Goal: Task Accomplishment & Management: Manage account settings

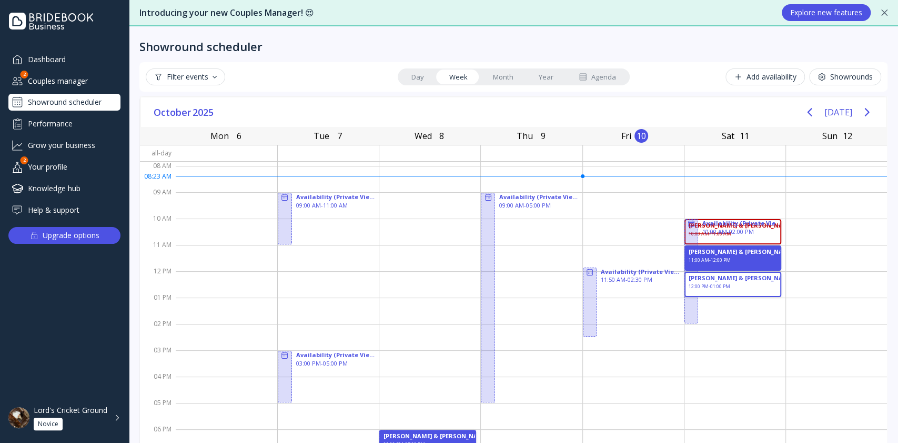
click at [342, 116] on div "[DATE] [DATE]" at bounding box center [513, 112] width 745 height 30
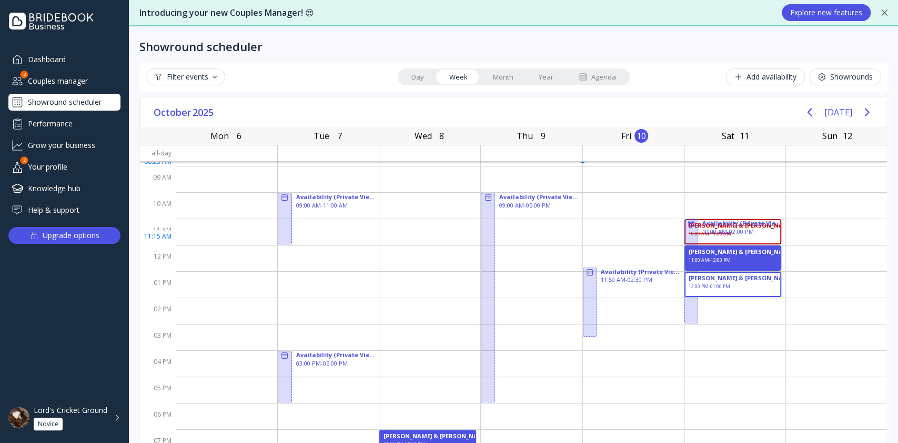
scroll to position [27, 0]
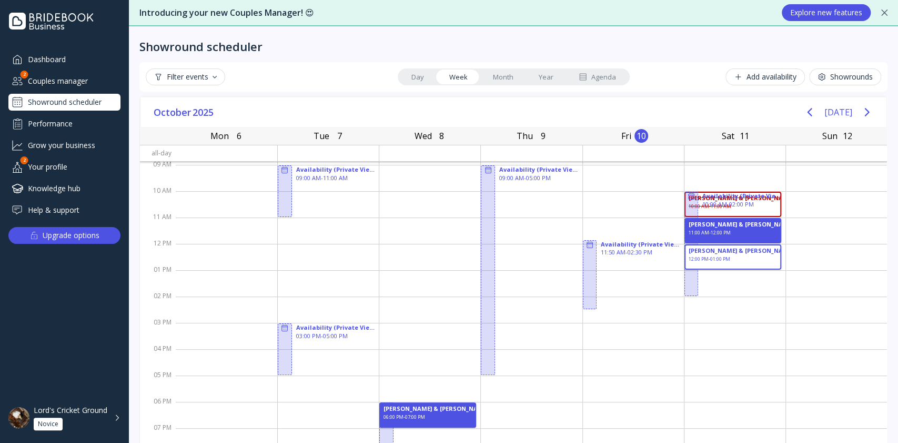
click at [58, 76] on div "Couples manager" at bounding box center [64, 80] width 112 height 17
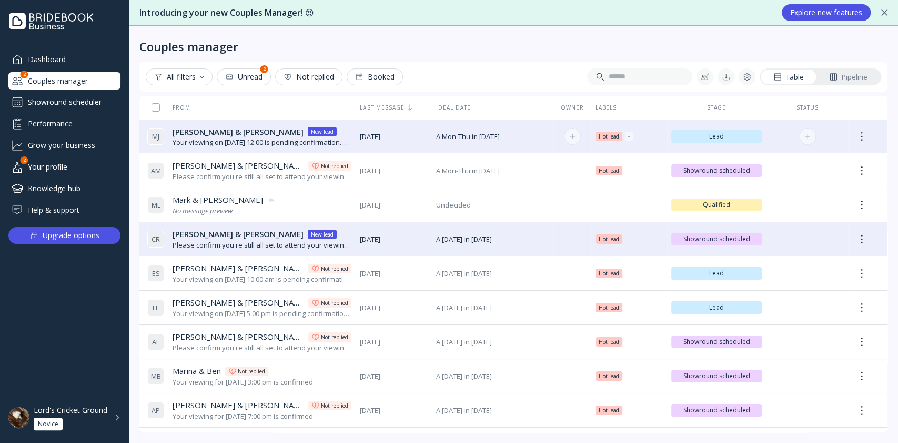
click at [313, 142] on div "Your viewing on [DATE] 12:00 is pending confirmation. The venue will approve or…" at bounding box center [262, 142] width 179 height 10
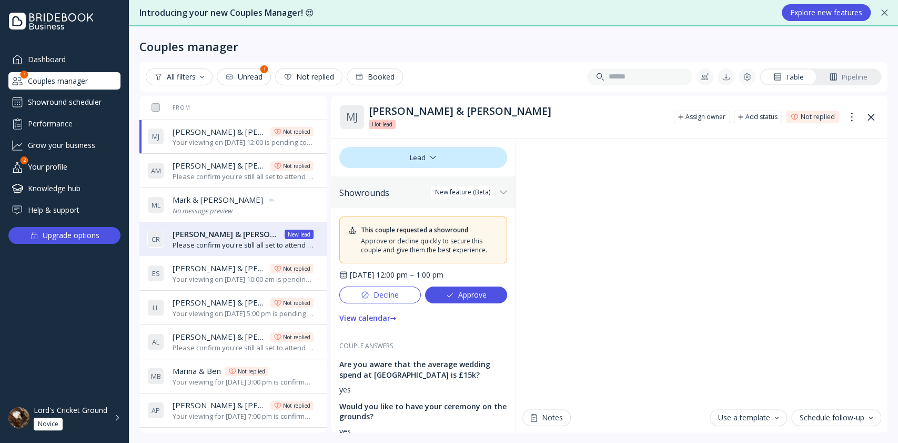
click at [46, 101] on div "Showround scheduler" at bounding box center [64, 102] width 112 height 17
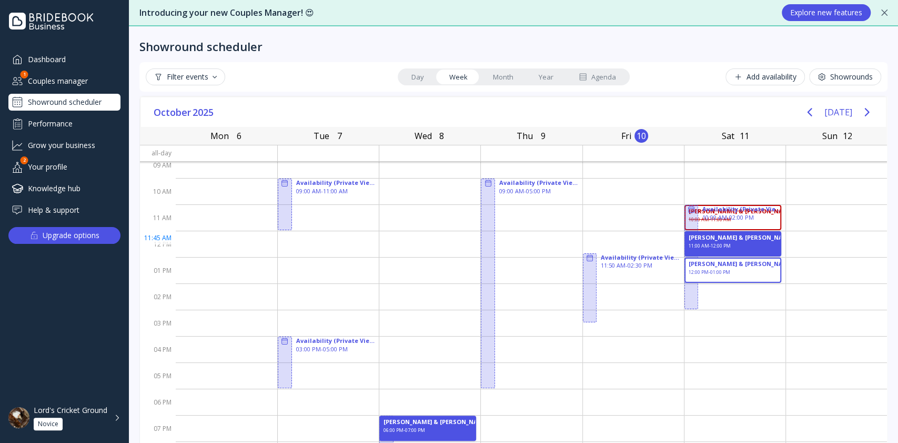
scroll to position [27, 0]
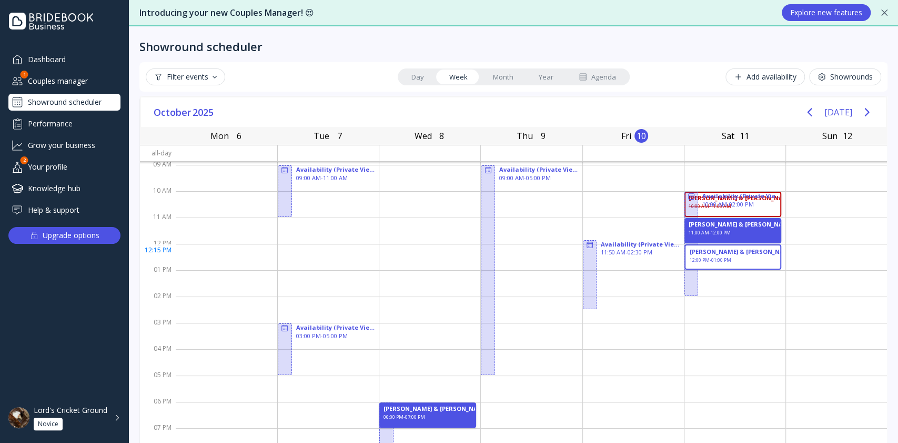
click at [706, 255] on div "[PERSON_NAME] & [PERSON_NAME] 12:00 PM - 01:00 PM" at bounding box center [733, 256] width 97 height 25
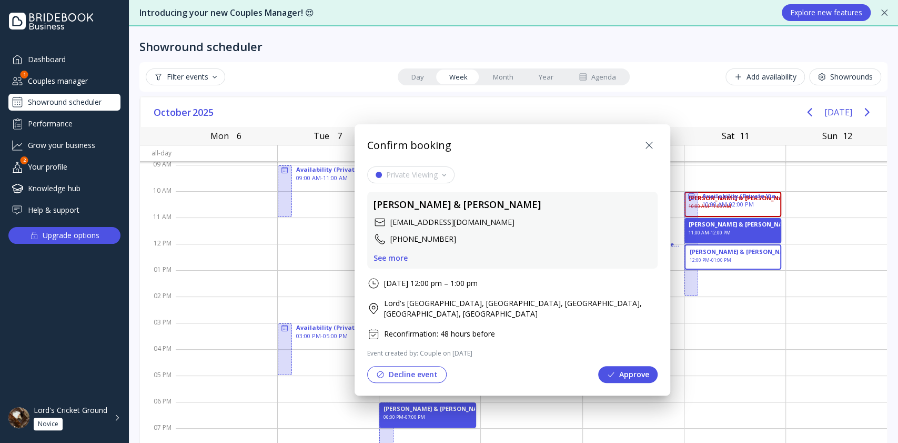
click at [646, 142] on icon at bounding box center [649, 145] width 13 height 13
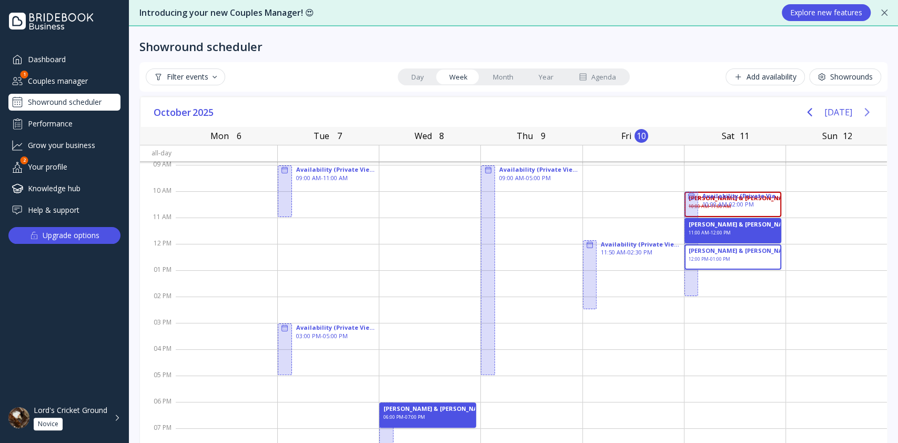
click at [861, 112] on icon "Next page" at bounding box center [867, 112] width 13 height 13
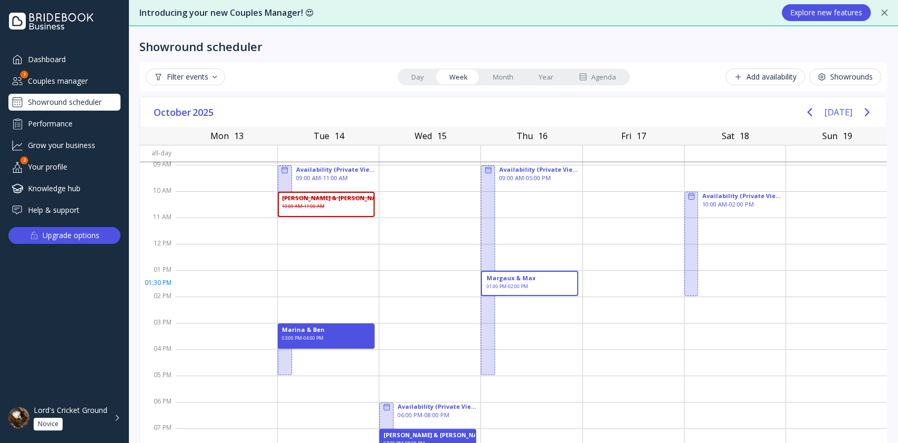
click at [555, 286] on div "Margaux & Max 01:00 PM - 02:00 PM" at bounding box center [529, 283] width 97 height 25
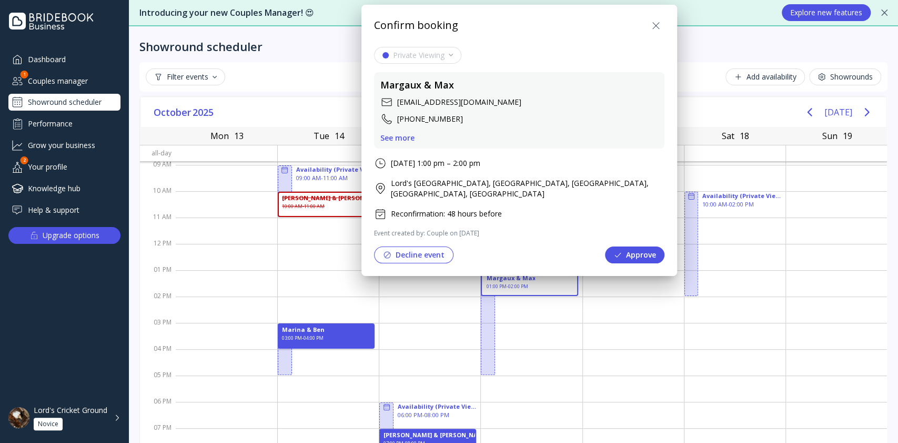
click at [656, 27] on icon at bounding box center [656, 25] width 6 height 6
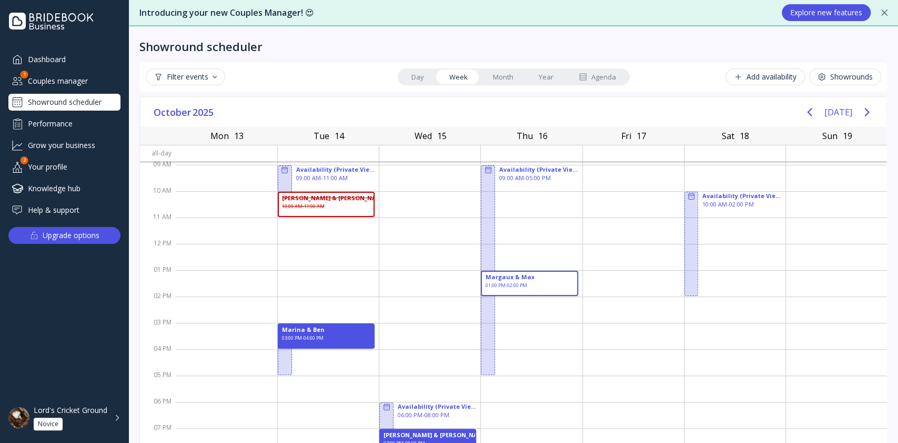
click at [595, 80] on div "Agenda" at bounding box center [597, 77] width 37 height 10
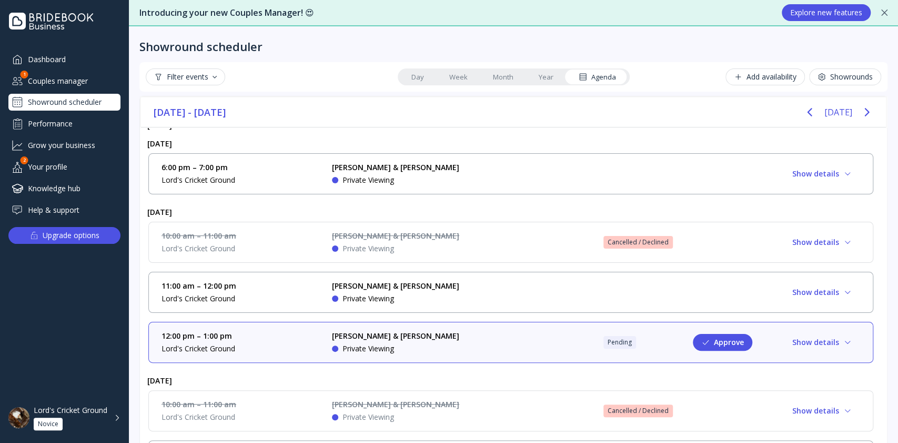
scroll to position [140, 0]
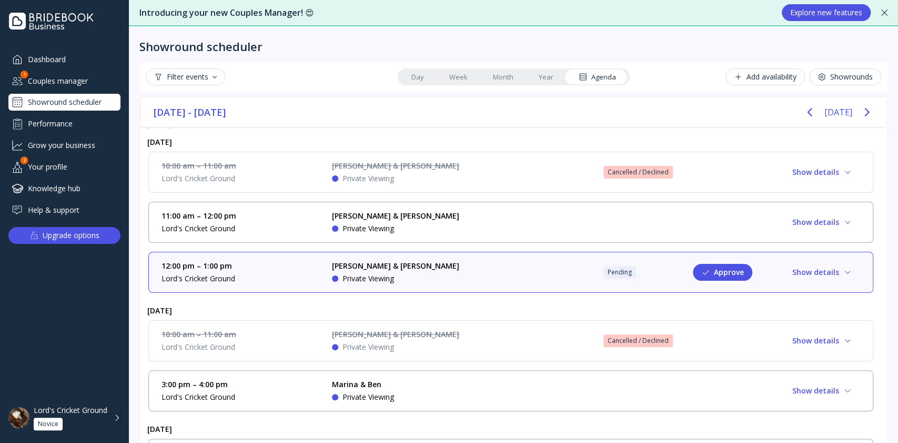
click at [529, 271] on div "12:00 pm – 1:00 pm Lord's Cricket Ground [PERSON_NAME] & [PERSON_NAME] Private …" at bounding box center [511, 272] width 699 height 23
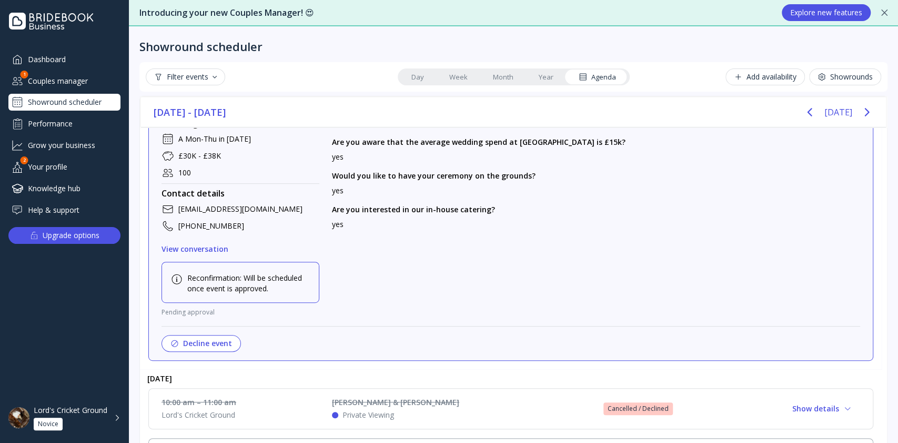
scroll to position [183, 0]
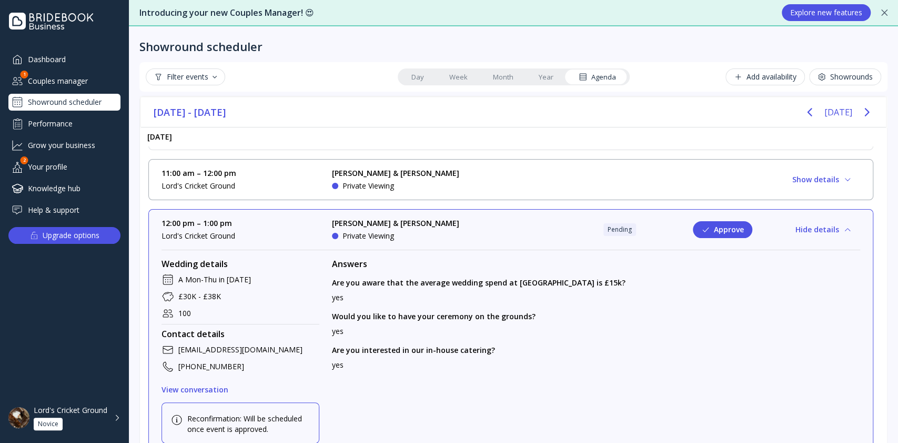
click at [837, 234] on button "Hide details" at bounding box center [823, 229] width 73 height 17
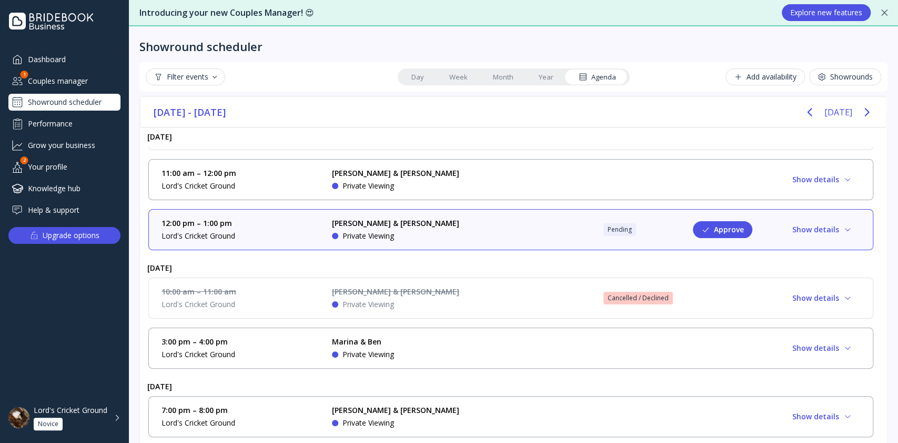
click at [553, 226] on div "12:00 pm – 1:00 pm Lord's Cricket Ground [PERSON_NAME] & [PERSON_NAME] Private …" at bounding box center [511, 229] width 699 height 23
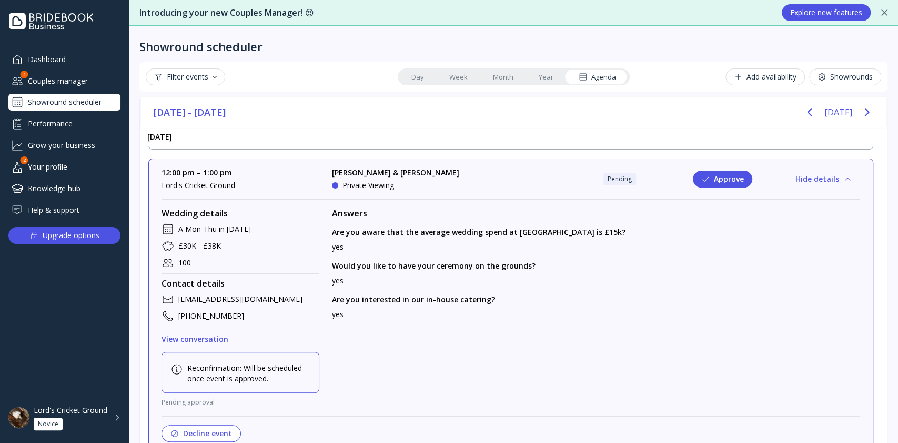
scroll to position [253, 0]
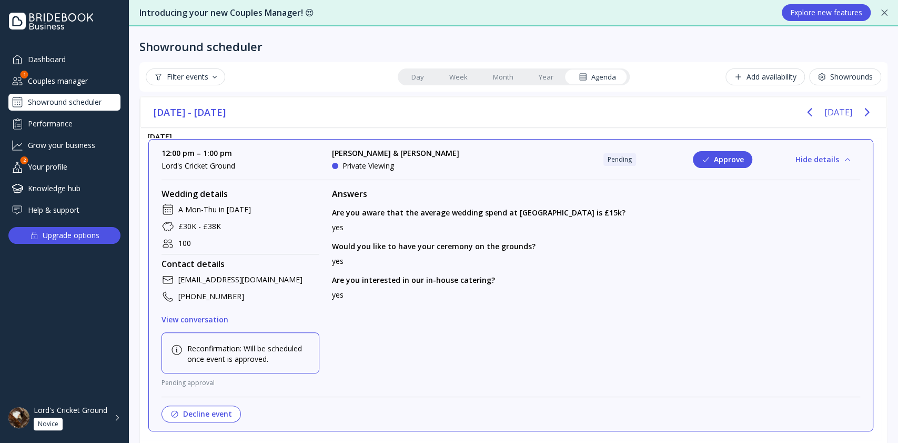
click at [811, 158] on button "Hide details" at bounding box center [823, 159] width 73 height 17
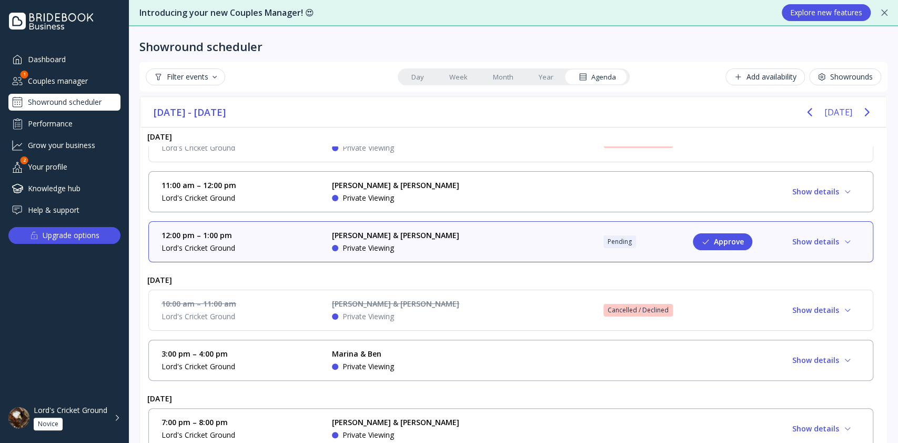
scroll to position [183, 0]
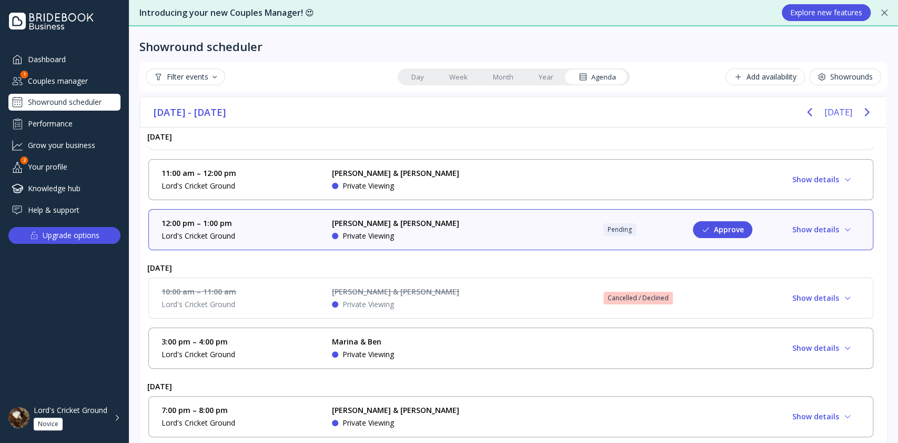
click at [493, 73] on link "Month" at bounding box center [504, 76] width 46 height 15
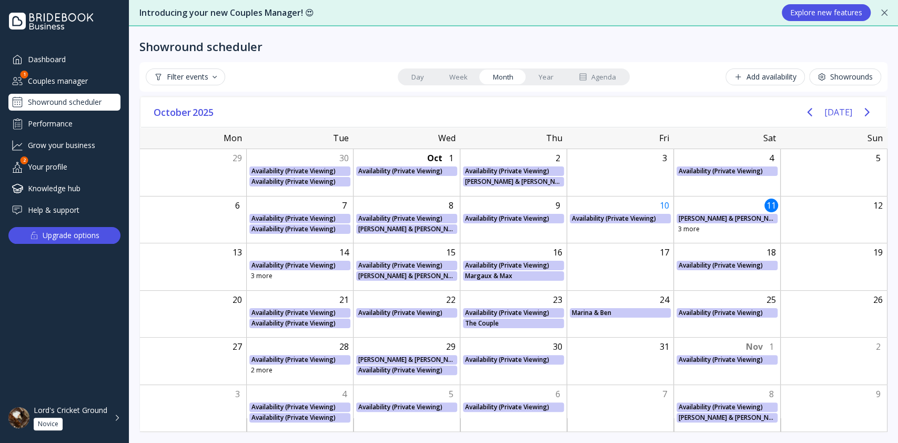
click at [470, 71] on link "Week" at bounding box center [459, 76] width 44 height 15
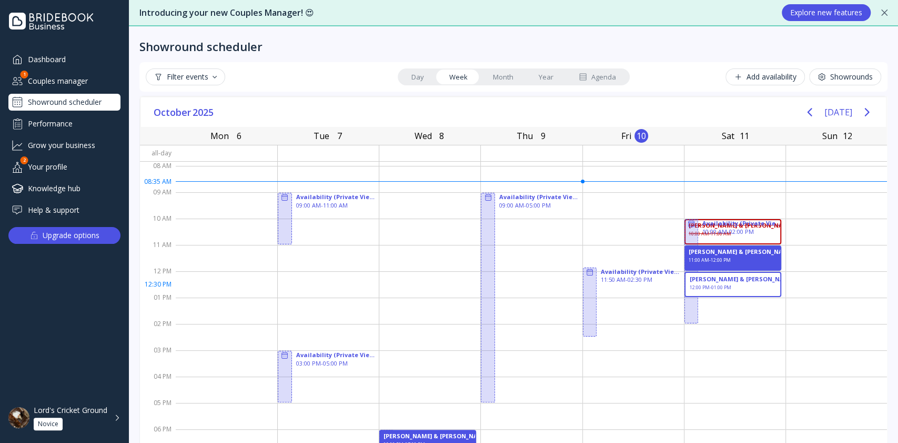
click at [716, 289] on div "12:00 PM - 01:00 PM" at bounding box center [711, 288] width 42 height 9
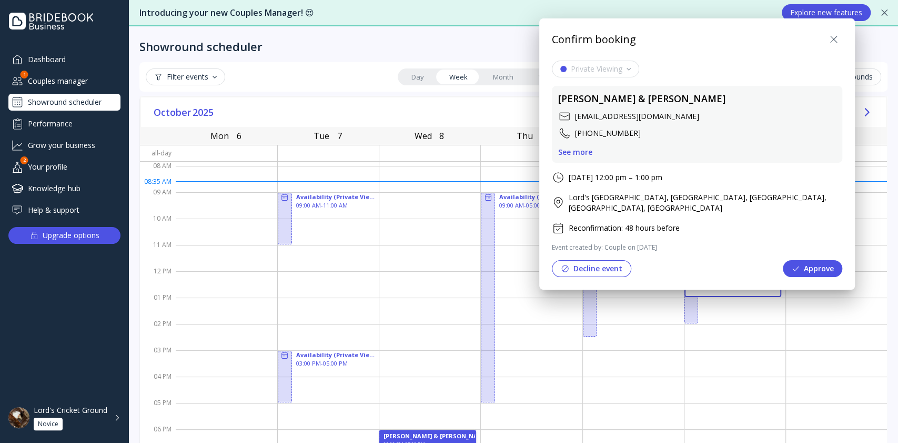
click at [834, 37] on icon at bounding box center [834, 39] width 13 height 13
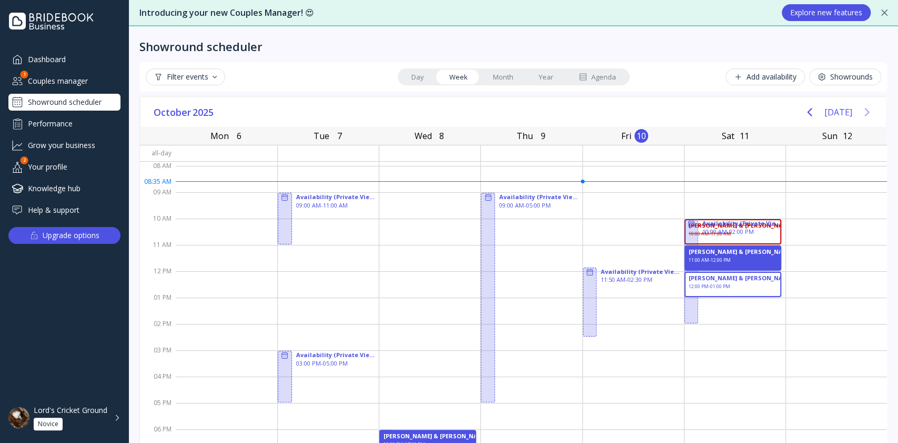
click at [861, 111] on icon "Next page" at bounding box center [867, 112] width 13 height 13
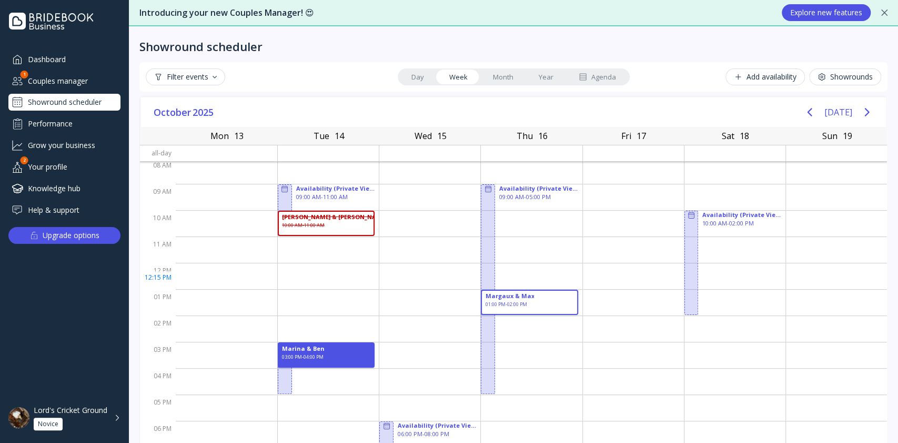
scroll to position [27, 0]
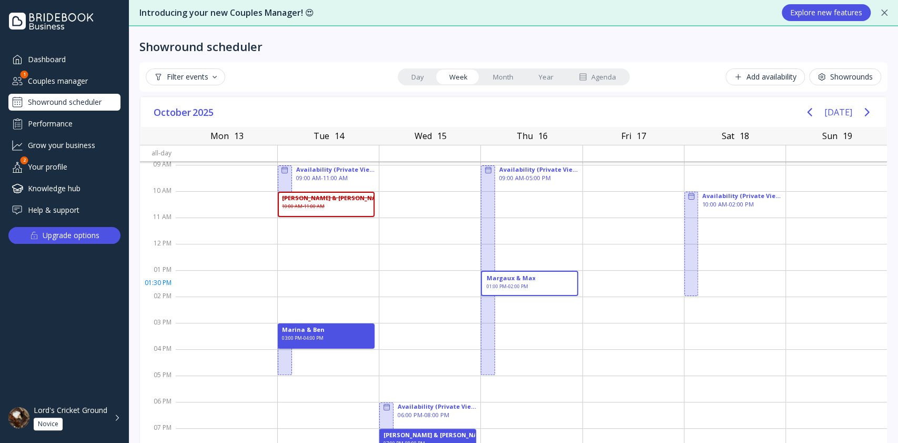
click at [534, 283] on div "Margaux & Max 01:00 PM - 02:00 PM" at bounding box center [529, 283] width 97 height 25
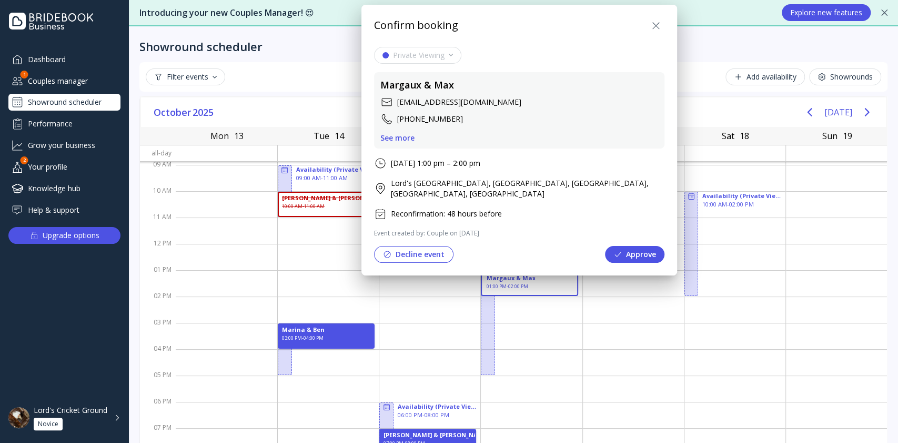
click at [651, 21] on icon at bounding box center [656, 25] width 13 height 13
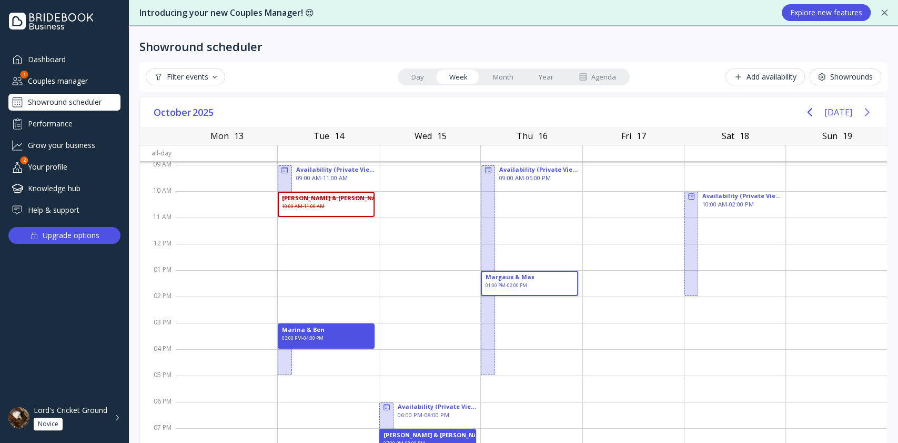
click at [861, 113] on icon "Next page" at bounding box center [867, 112] width 13 height 13
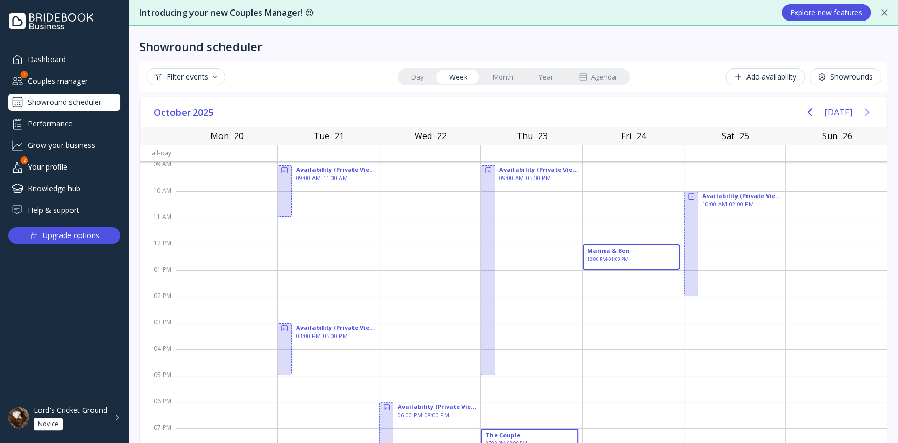
click at [861, 113] on icon "Next page" at bounding box center [867, 112] width 13 height 13
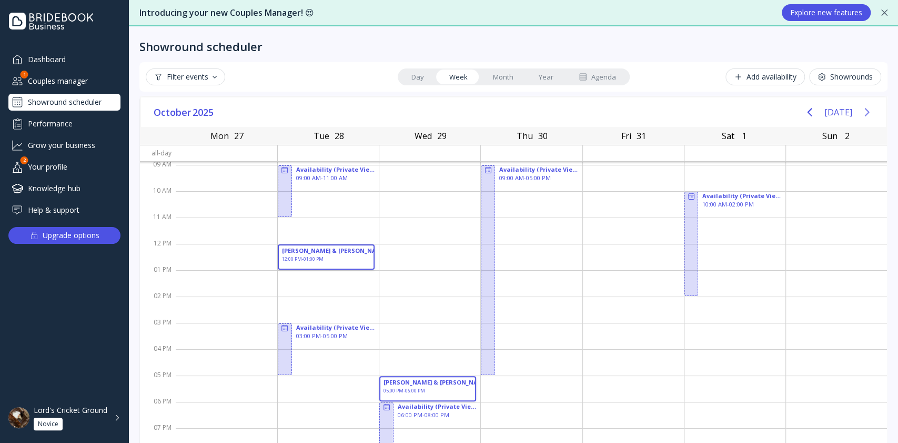
click at [861, 113] on icon "Next page" at bounding box center [867, 112] width 13 height 13
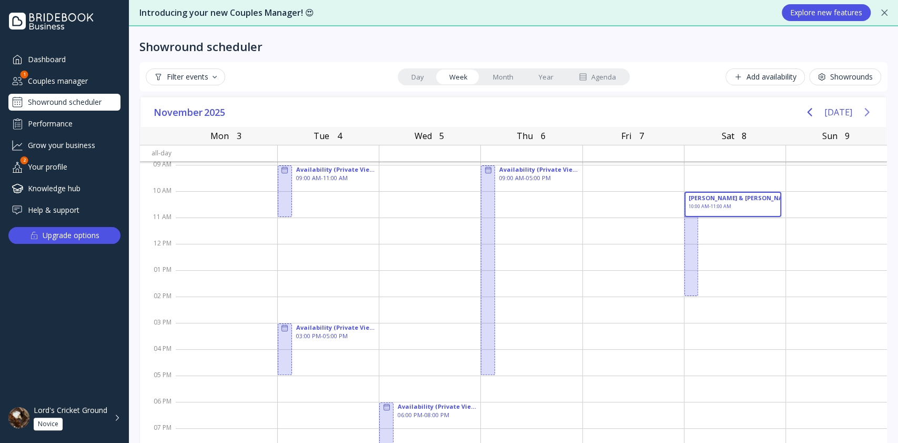
click at [861, 113] on icon "Next page" at bounding box center [867, 112] width 13 height 13
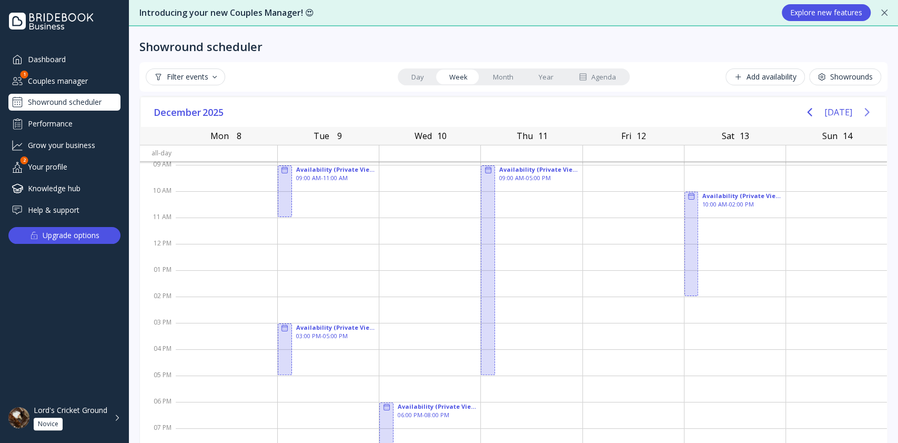
click at [865, 111] on icon "Next page" at bounding box center [867, 112] width 5 height 8
click at [861, 110] on icon "Next page" at bounding box center [867, 112] width 13 height 13
click at [861, 111] on icon "Next page" at bounding box center [867, 112] width 13 height 13
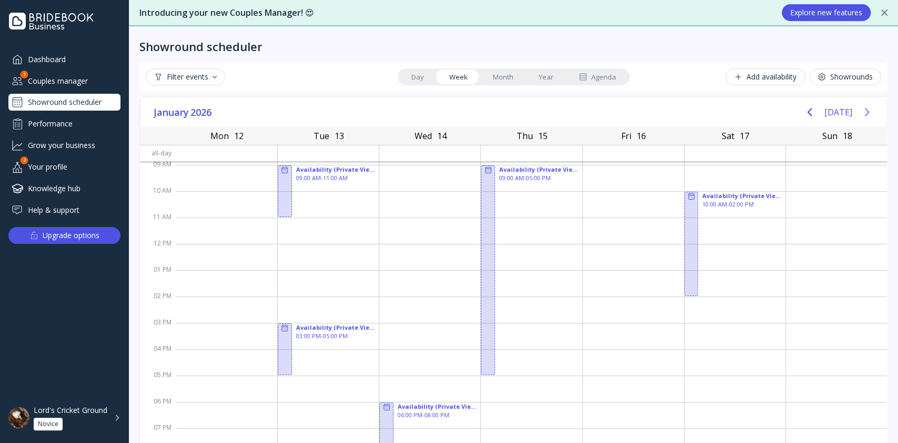
click at [861, 113] on icon "Next page" at bounding box center [867, 112] width 13 height 13
click at [861, 112] on icon "Next page" at bounding box center [867, 112] width 13 height 13
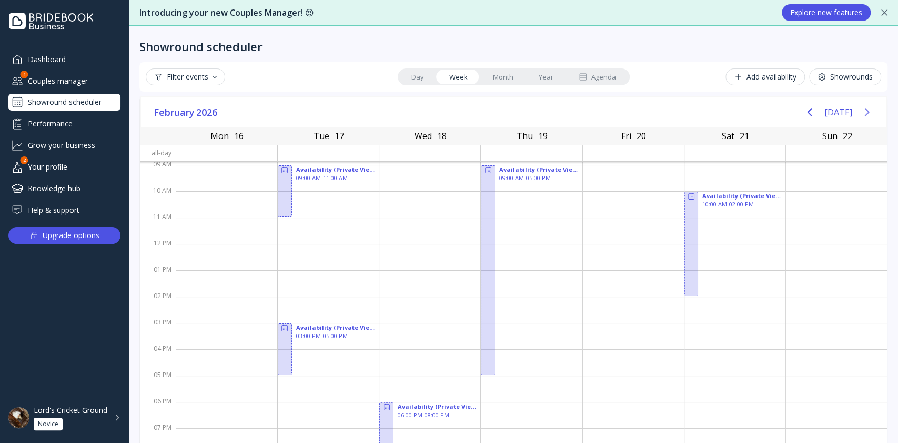
click at [861, 112] on icon "Next page" at bounding box center [867, 112] width 13 height 13
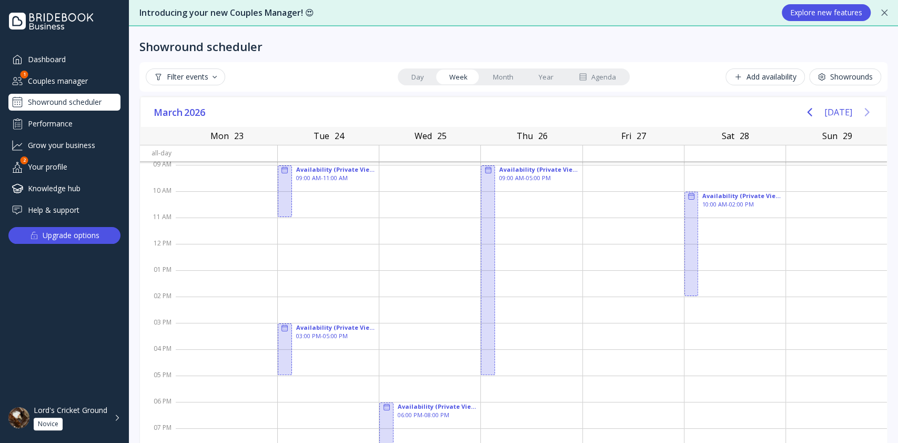
click at [861, 112] on icon "Next page" at bounding box center [867, 112] width 13 height 13
click at [583, 72] on link "Agenda" at bounding box center [597, 76] width 63 height 15
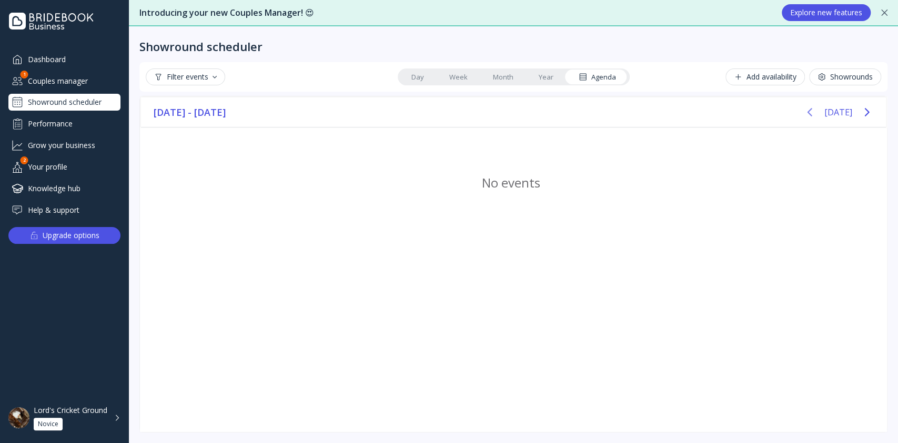
click at [811, 115] on icon "Previous page" at bounding box center [810, 112] width 13 height 13
click at [811, 115] on button "Previous page" at bounding box center [809, 112] width 21 height 21
click at [863, 112] on icon "Next page" at bounding box center [867, 112] width 13 height 13
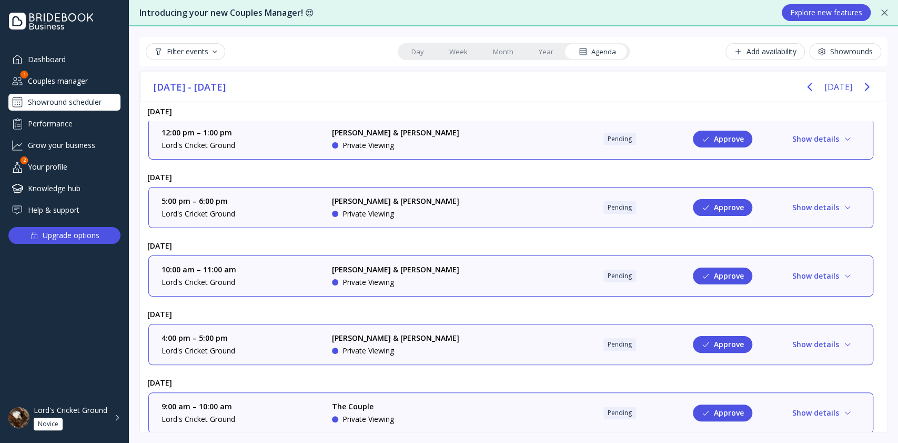
scroll to position [712, 0]
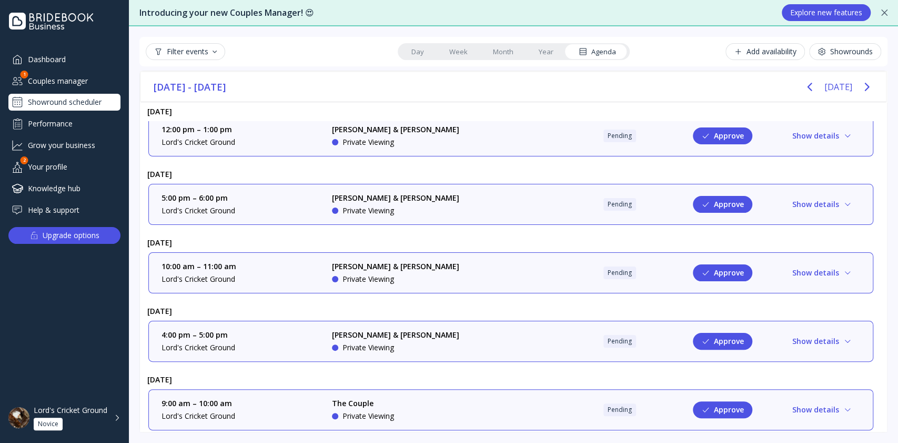
click at [62, 413] on div "Lord's Cricket Ground" at bounding box center [71, 409] width 74 height 9
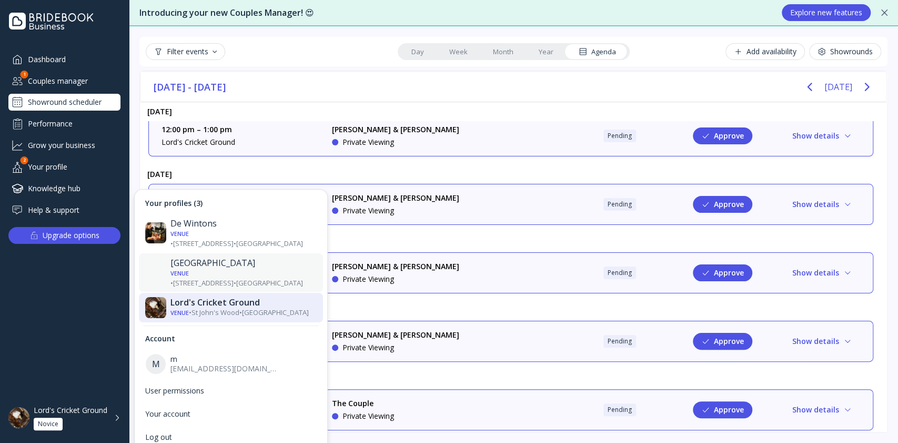
click at [176, 257] on div "[GEOGRAPHIC_DATA]" at bounding box center [244, 262] width 146 height 11
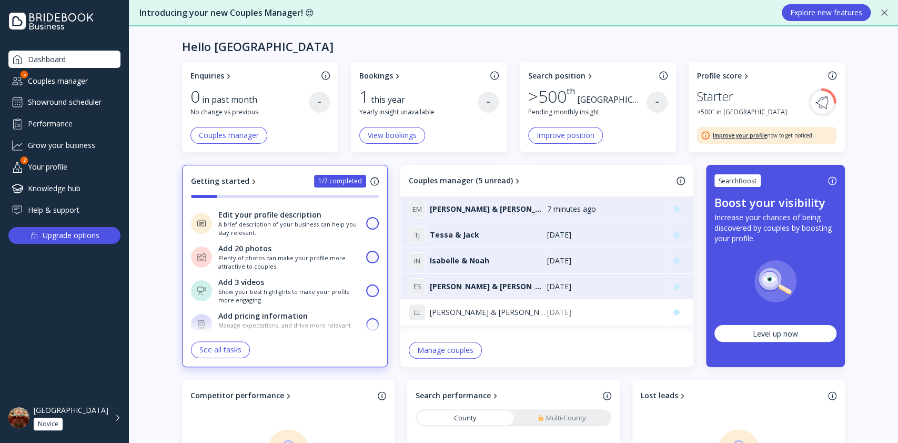
click at [48, 83] on div "Couples manager" at bounding box center [64, 80] width 112 height 17
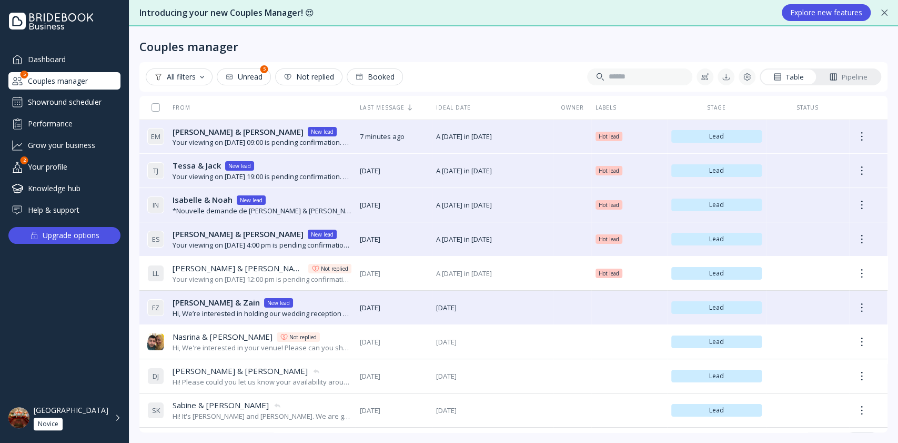
click at [53, 101] on div "Showround scheduler" at bounding box center [64, 102] width 112 height 17
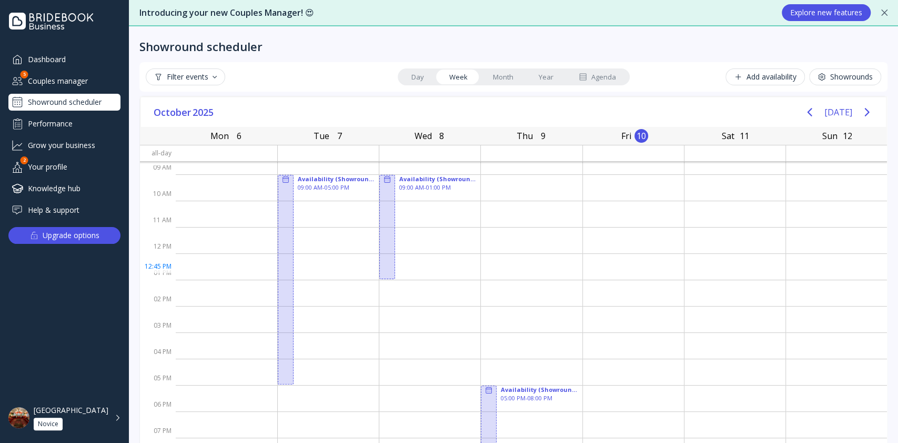
scroll to position [27, 0]
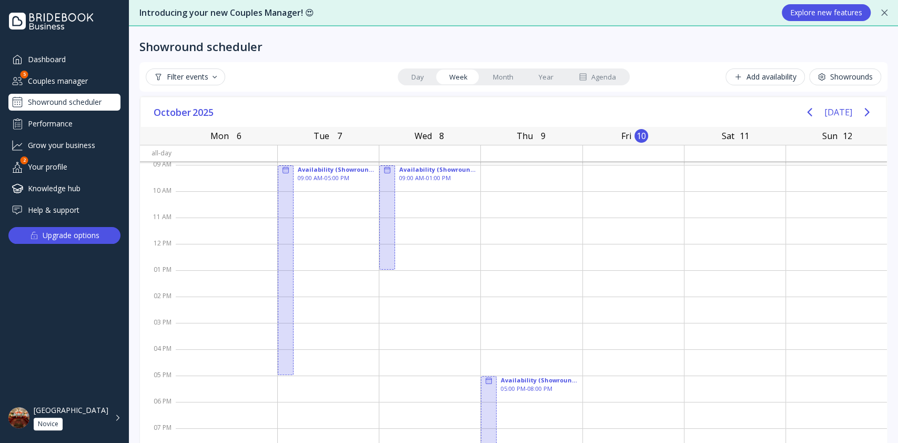
click at [584, 77] on div "Agenda" at bounding box center [597, 77] width 37 height 10
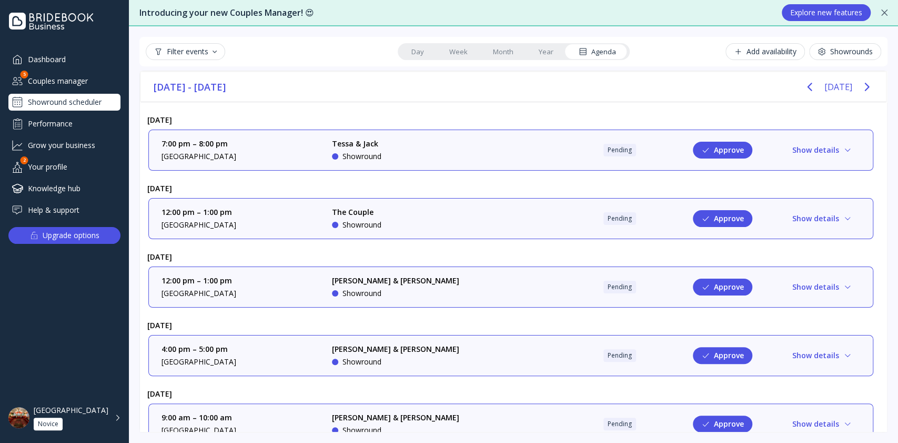
scroll to position [18, 0]
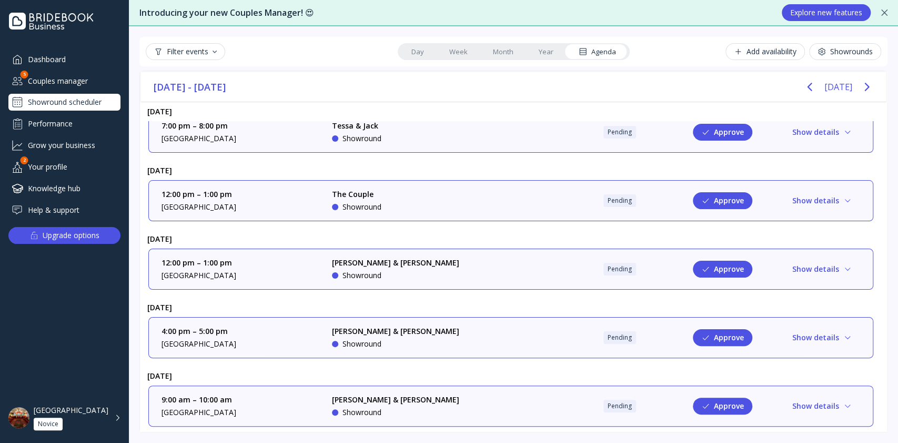
click at [81, 427] on div "[GEOGRAPHIC_DATA] Novice" at bounding box center [71, 417] width 75 height 25
click at [55, 329] on div "Dashboard Couples manager 5 Showround scheduler Performance Grow your business …" at bounding box center [64, 215] width 129 height 329
click at [501, 399] on div "9:00 am – 10:00 am [GEOGRAPHIC_DATA] [PERSON_NAME] & [PERSON_NAME] Showround Pe…" at bounding box center [511, 405] width 699 height 23
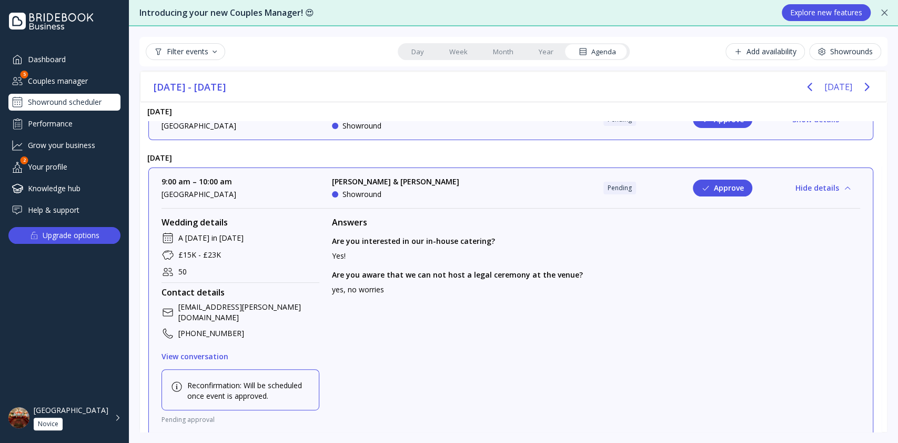
scroll to position [128, 0]
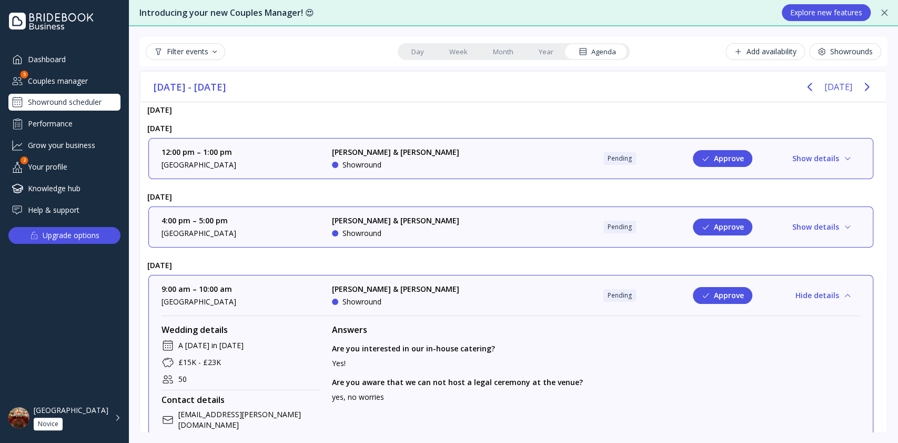
click at [57, 426] on div "Novice" at bounding box center [48, 423] width 21 height 8
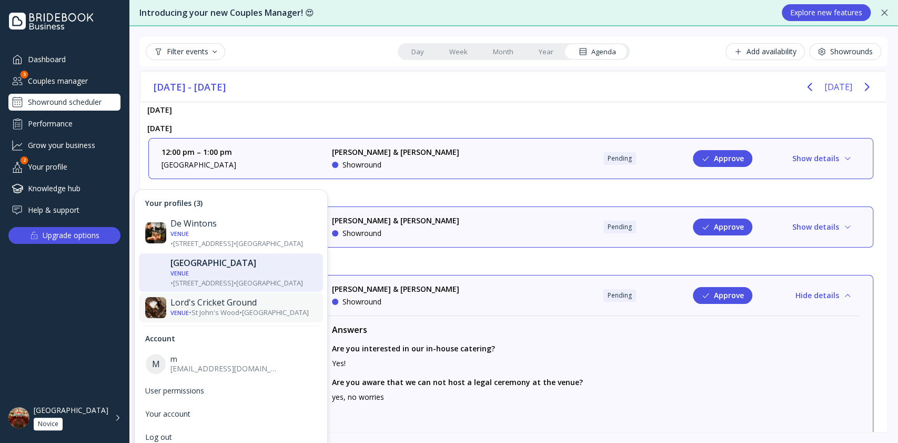
click at [211, 297] on div "Lord's Cricket Ground" at bounding box center [244, 302] width 146 height 11
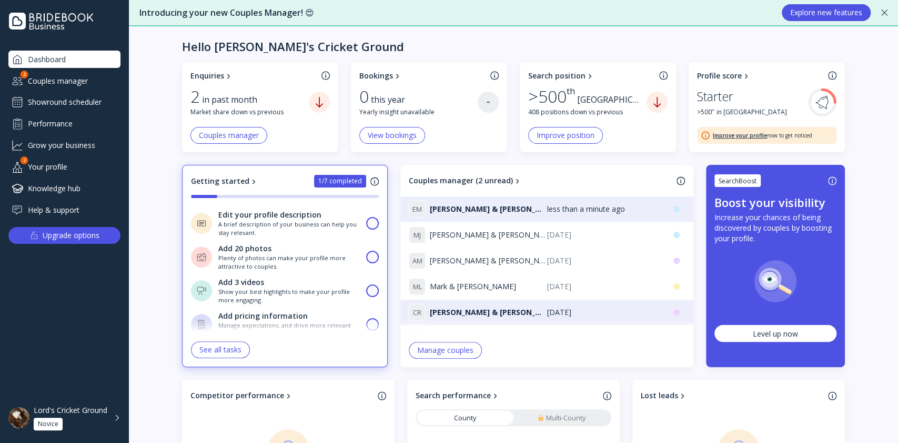
click at [61, 108] on div "Showround scheduler" at bounding box center [64, 102] width 112 height 17
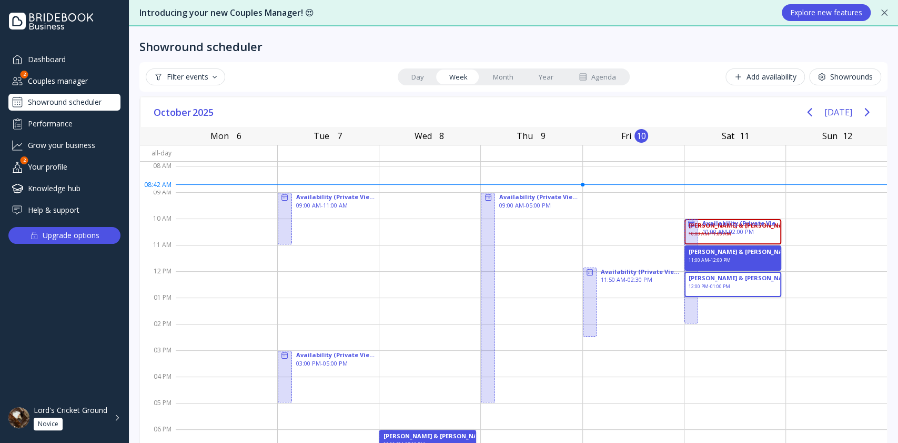
click at [607, 76] on div "Agenda" at bounding box center [597, 77] width 37 height 10
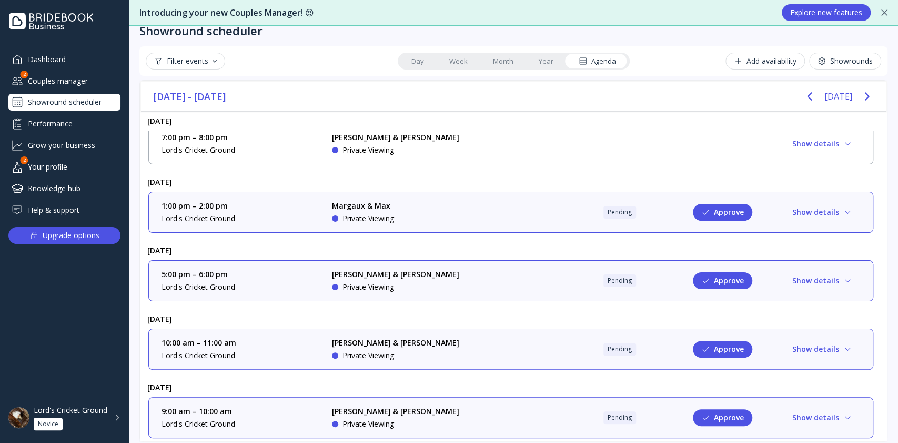
scroll to position [25, 0]
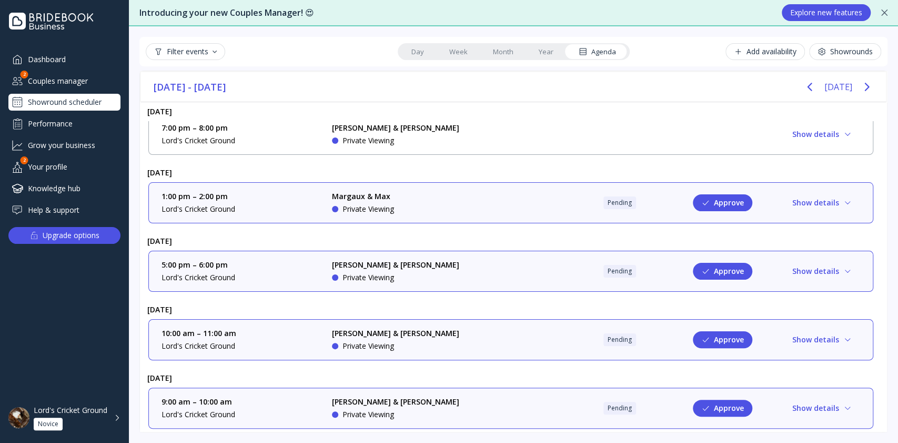
click at [723, 399] on button "Approve" at bounding box center [722, 407] width 59 height 17
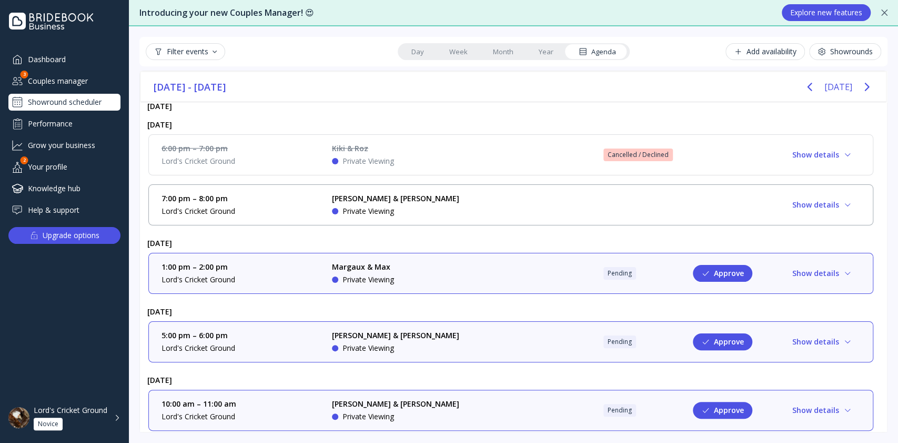
scroll to position [349, 0]
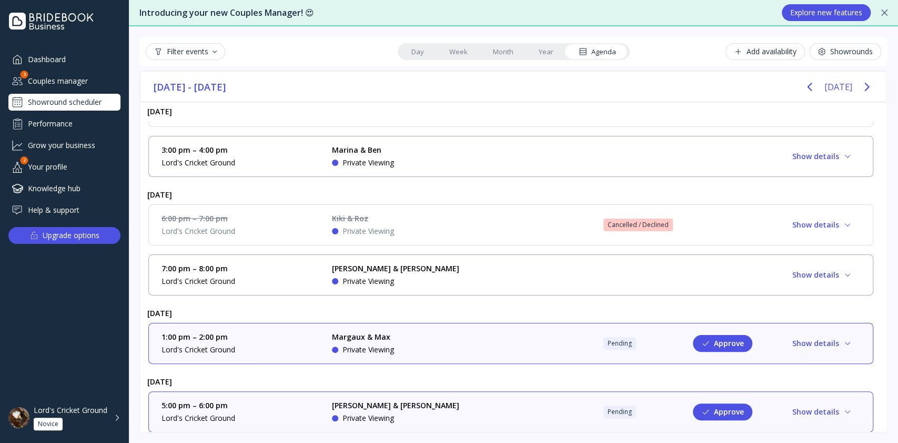
click at [479, 226] on div "Kiki & Roz Private Viewing" at bounding box center [411, 224] width 158 height 23
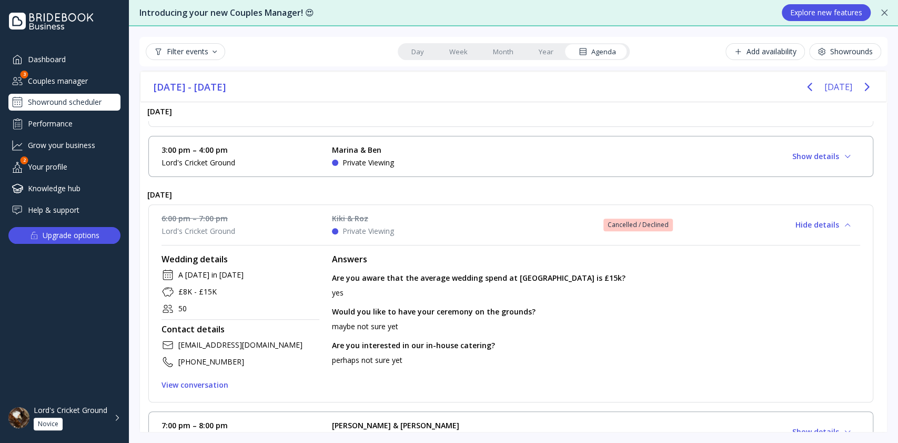
click at [479, 204] on div "6:00 pm – 7:00 pm Lord's Cricket Ground Kiki & Roz Private Viewing Cancelled / …" at bounding box center [510, 303] width 725 height 198
click at [477, 228] on div "Kiki & Roz Private Viewing" at bounding box center [411, 224] width 158 height 23
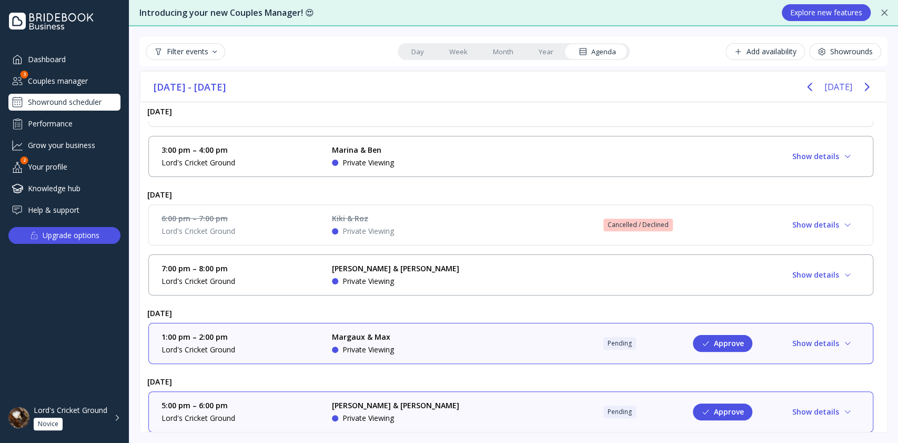
click at [496, 51] on link "Month" at bounding box center [504, 51] width 46 height 15
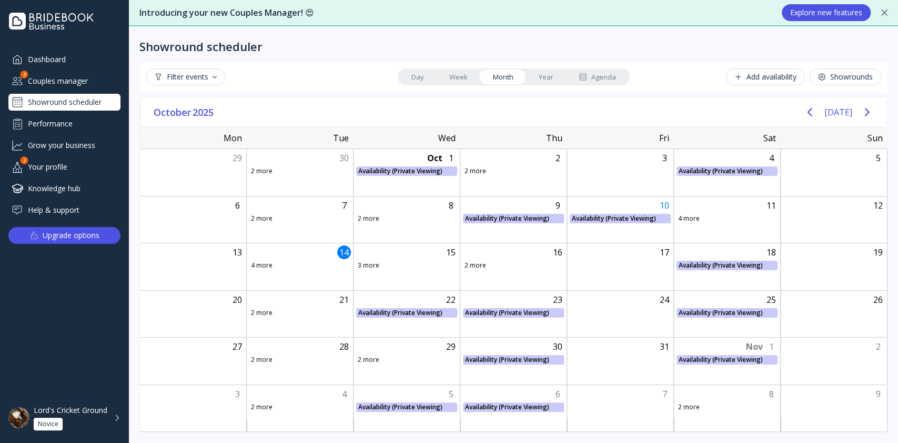
scroll to position [0, 0]
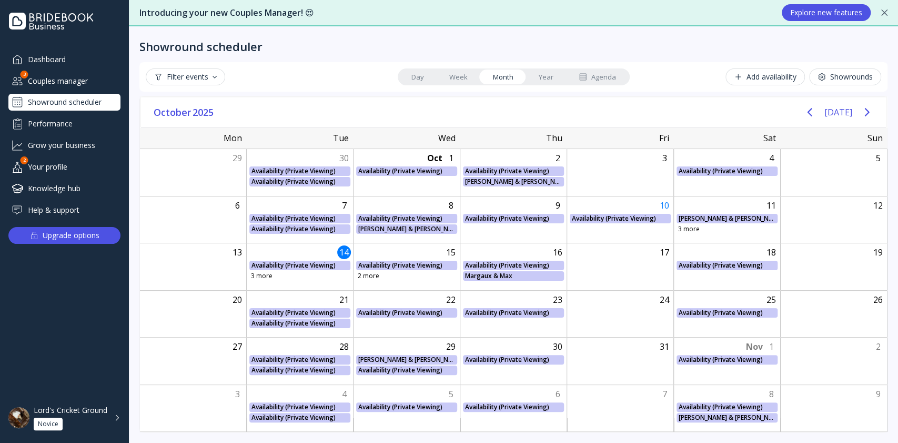
click at [468, 78] on link "Week" at bounding box center [459, 76] width 44 height 15
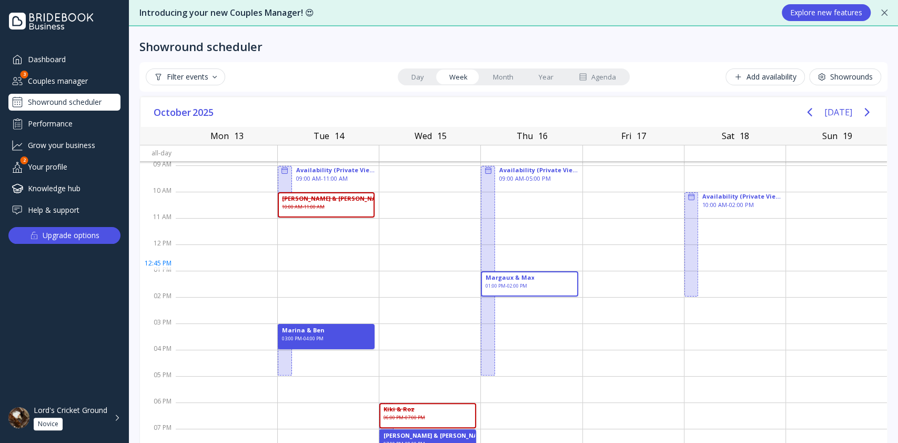
scroll to position [27, 0]
click at [451, 415] on div "Kiki & Roz 06:00 PM - 07:00 PM" at bounding box center [427, 414] width 97 height 25
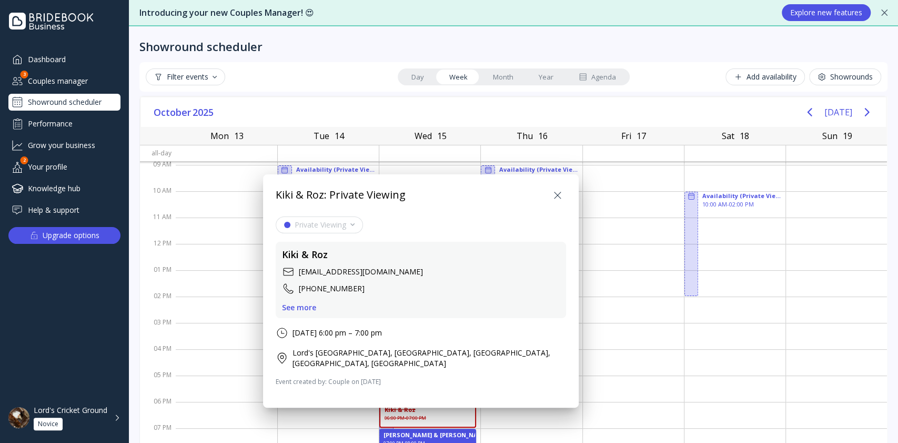
click at [559, 194] on icon at bounding box center [558, 195] width 13 height 13
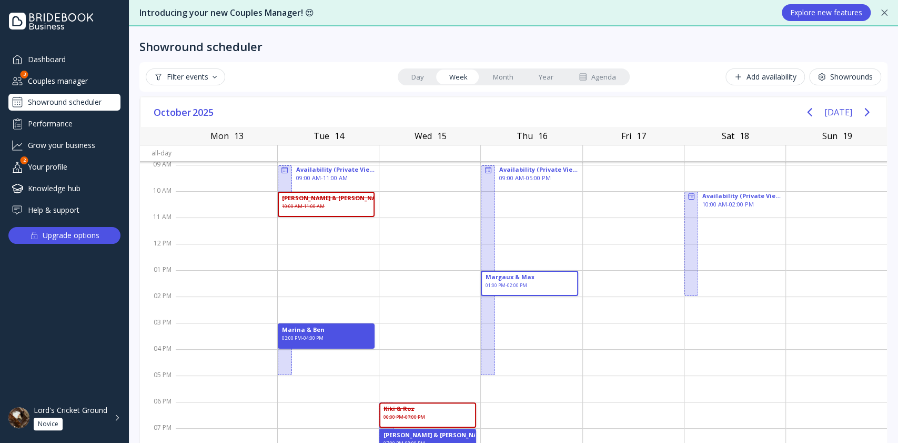
drag, startPoint x: 813, startPoint y: 83, endPoint x: 473, endPoint y: 140, distance: 344.7
click at [813, 83] on button "Showrounds" at bounding box center [845, 76] width 72 height 17
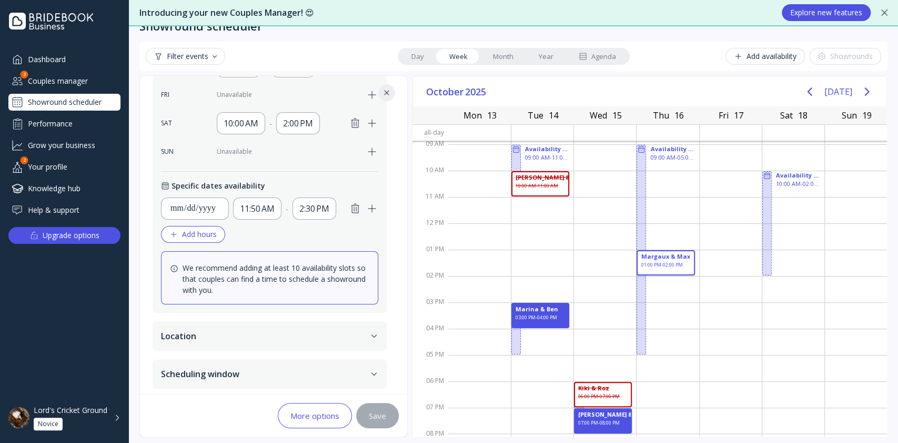
scroll to position [25, 0]
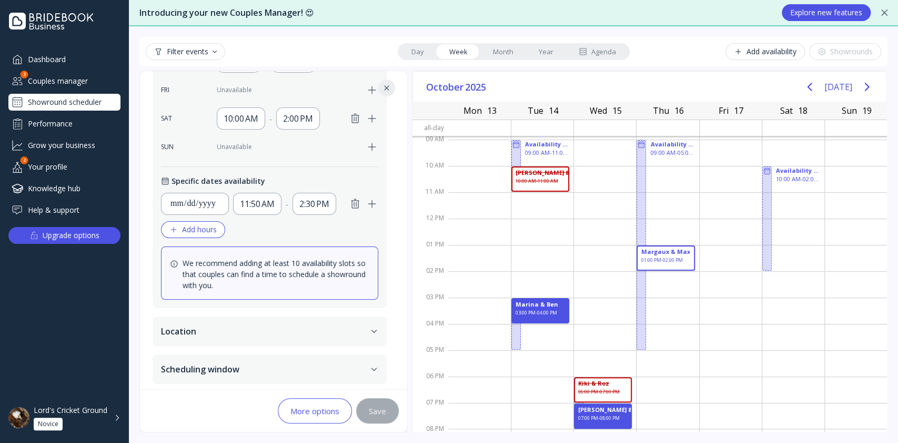
click at [262, 321] on button "Location" at bounding box center [270, 330] width 234 height 29
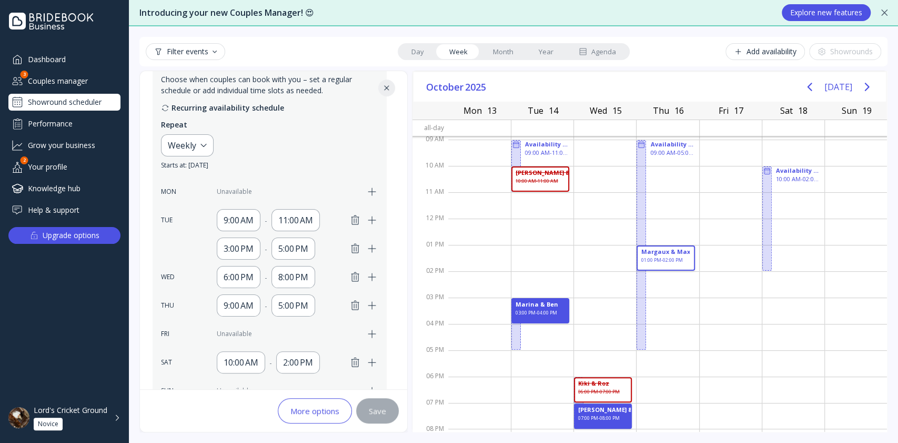
scroll to position [126, 0]
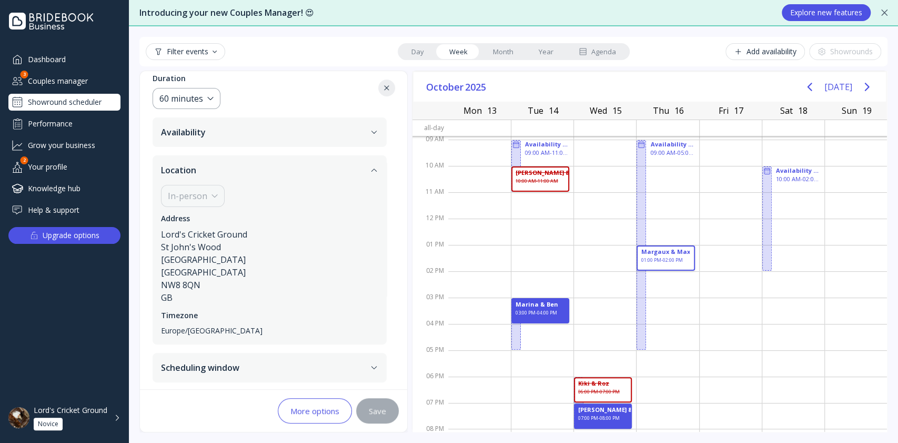
click at [264, 364] on button "Scheduling window" at bounding box center [270, 367] width 234 height 29
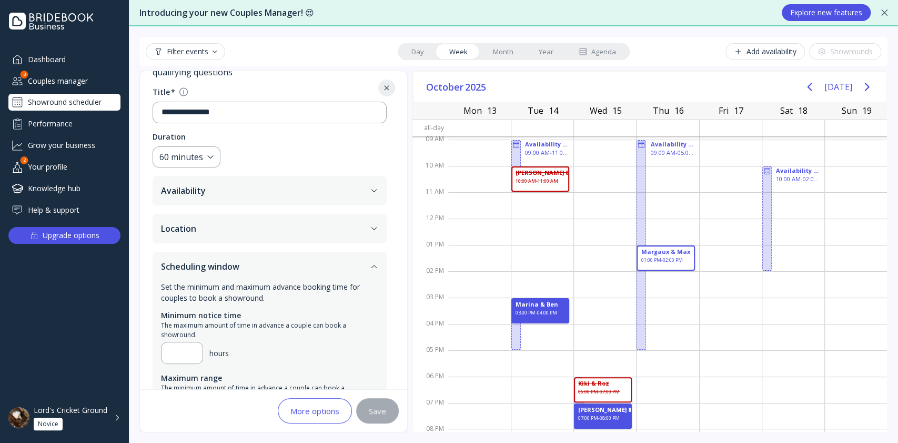
scroll to position [119, 0]
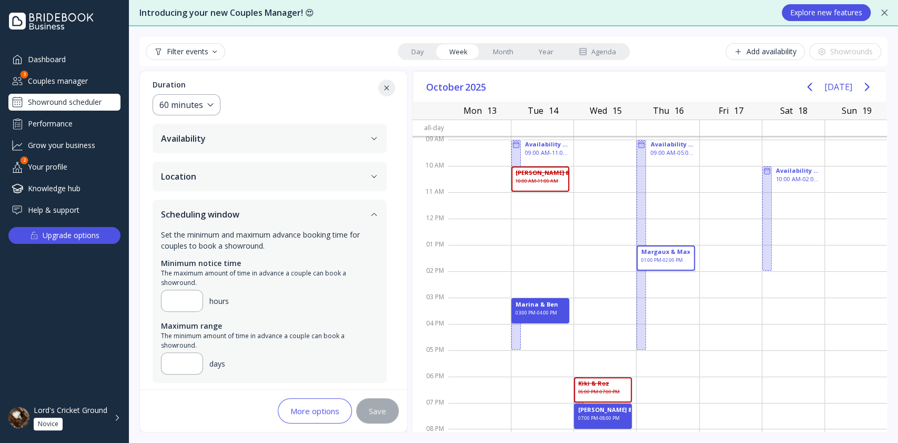
click at [322, 403] on button "More options" at bounding box center [315, 410] width 74 height 25
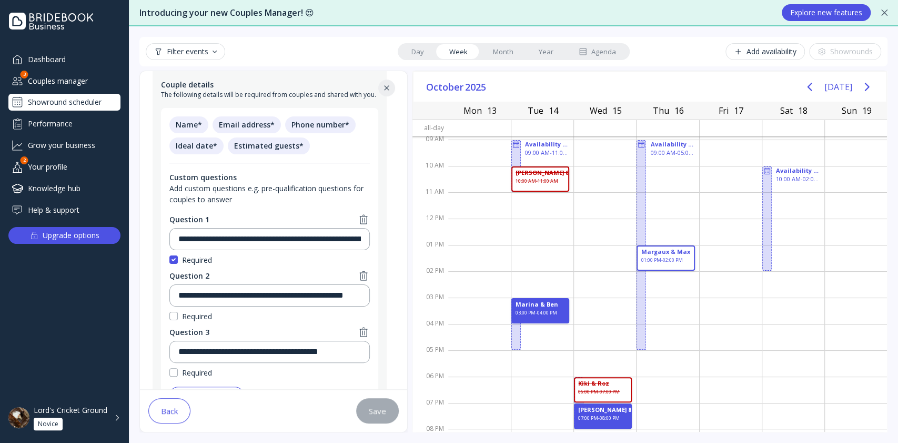
scroll to position [407, 0]
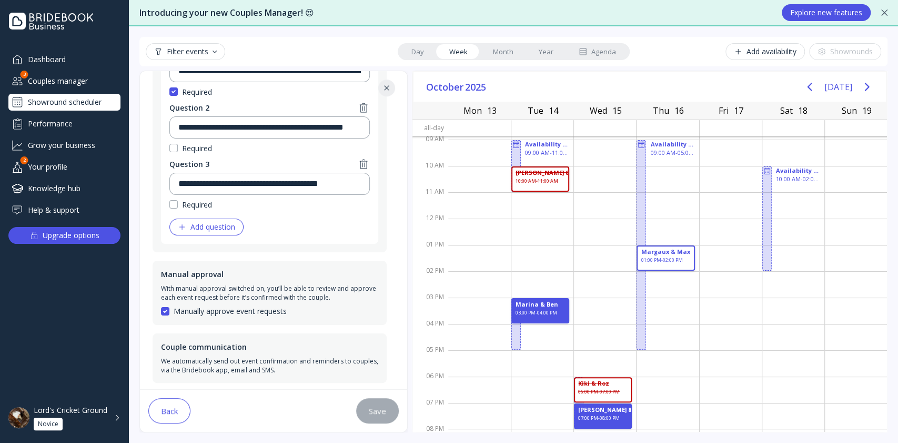
click at [160, 417] on button "Back" at bounding box center [169, 410] width 42 height 25
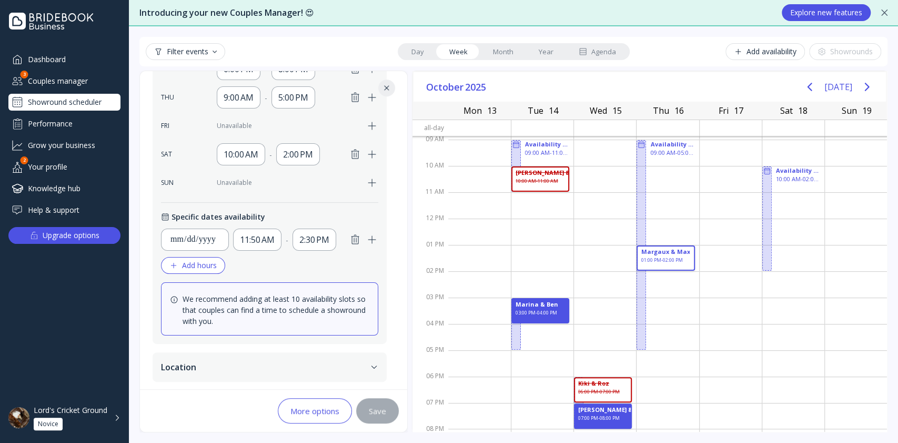
click at [291, 33] on div "**********" at bounding box center [513, 234] width 769 height 416
click at [753, 53] on div "Add availability" at bounding box center [765, 51] width 63 height 8
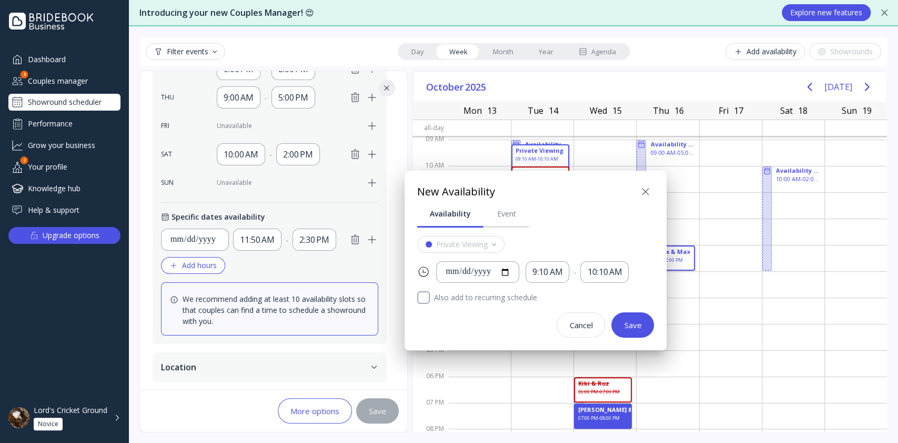
click at [650, 187] on icon at bounding box center [645, 191] width 13 height 13
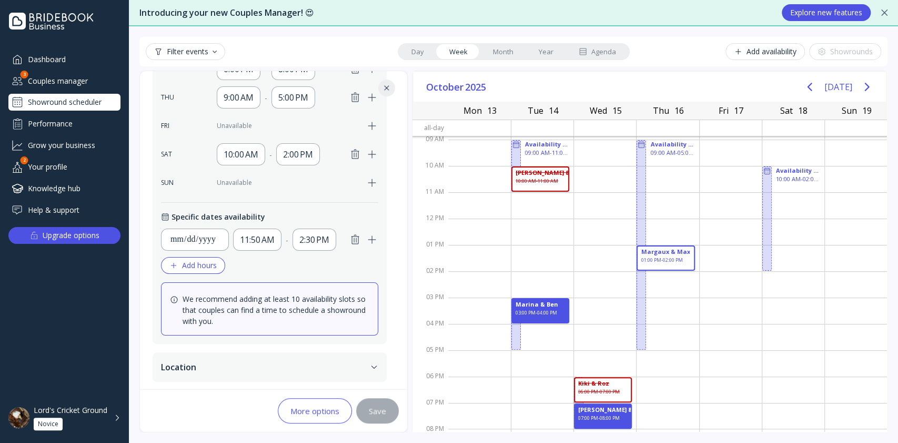
click at [393, 85] on div "**********" at bounding box center [269, 46] width 259 height 764
click at [387, 87] on icon at bounding box center [387, 88] width 8 height 8
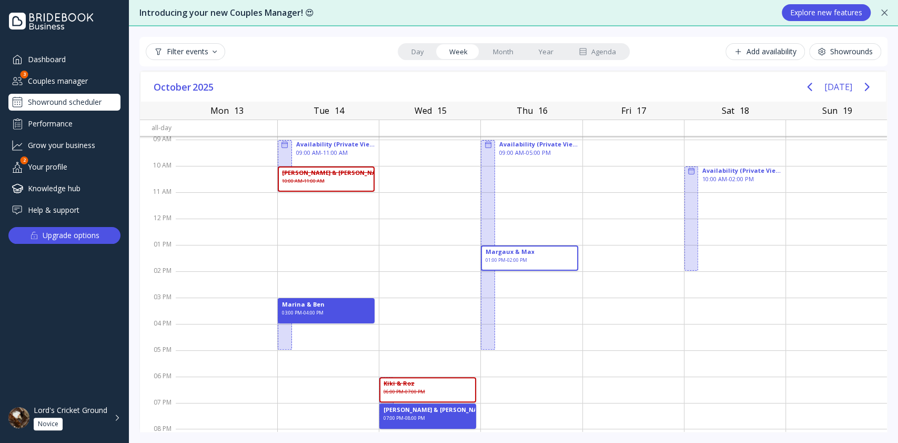
click at [108, 83] on div "Couples manager" at bounding box center [64, 80] width 112 height 17
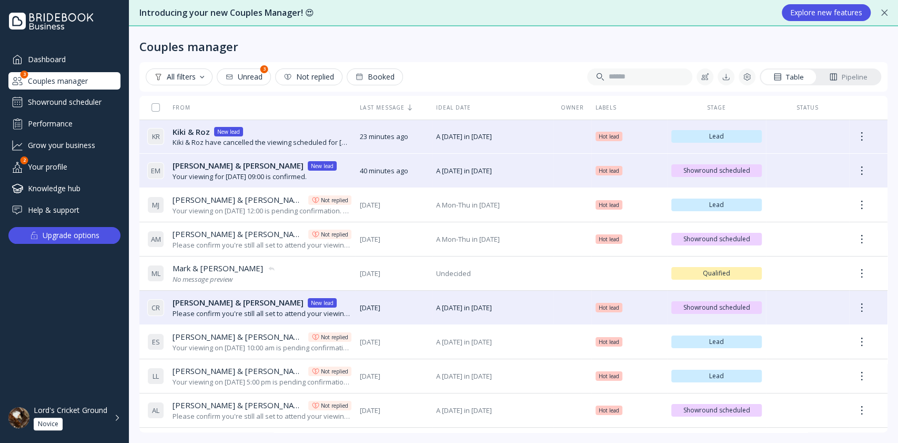
click at [34, 94] on div "Showround scheduler" at bounding box center [64, 102] width 112 height 17
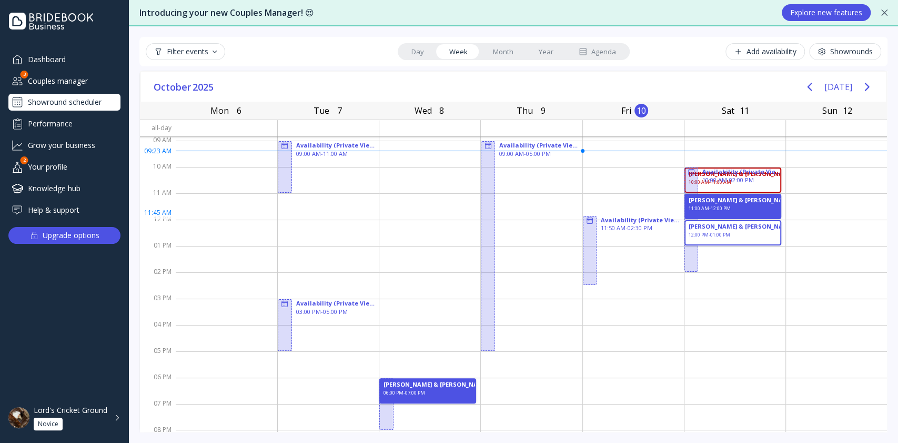
scroll to position [27, 0]
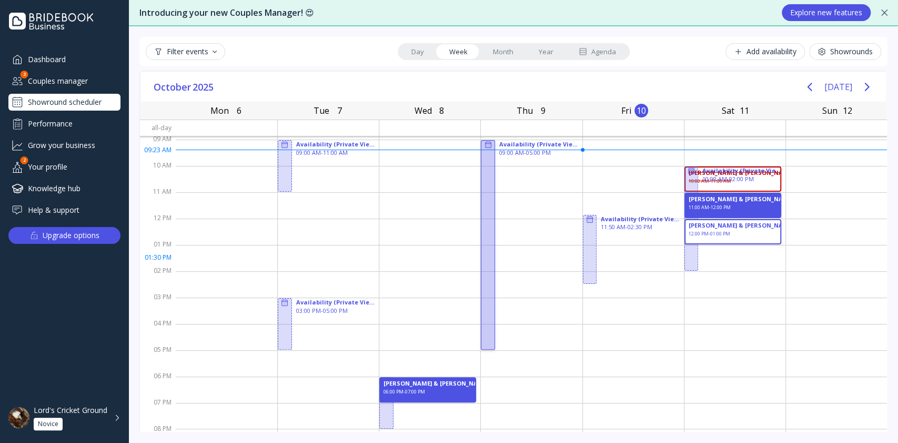
click at [481, 262] on div at bounding box center [488, 244] width 14 height 209
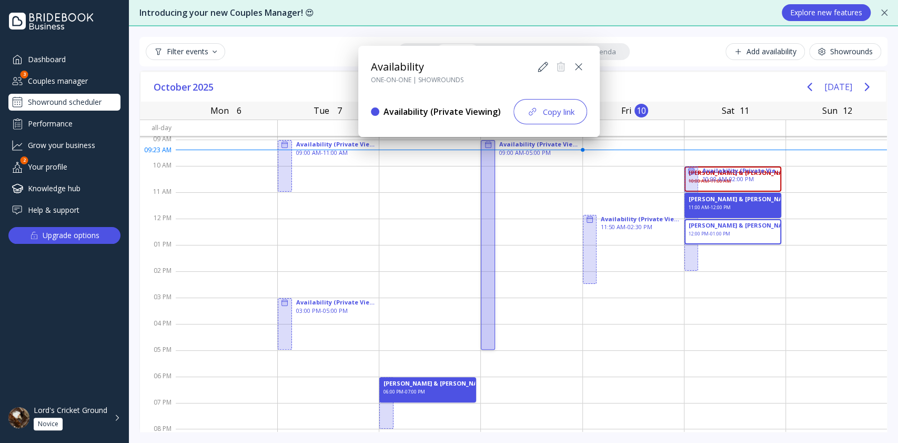
click at [546, 114] on div "Copy link" at bounding box center [550, 111] width 48 height 13
click at [569, 68] on icon at bounding box center [574, 67] width 13 height 13
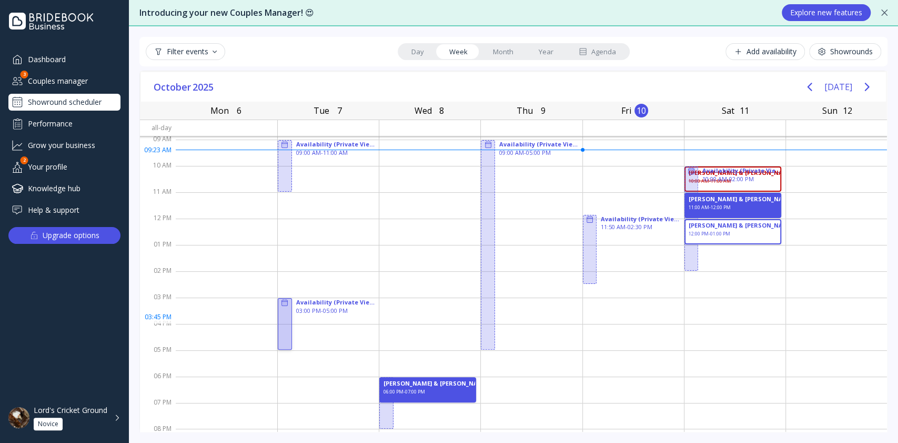
click at [279, 319] on div at bounding box center [285, 324] width 14 height 52
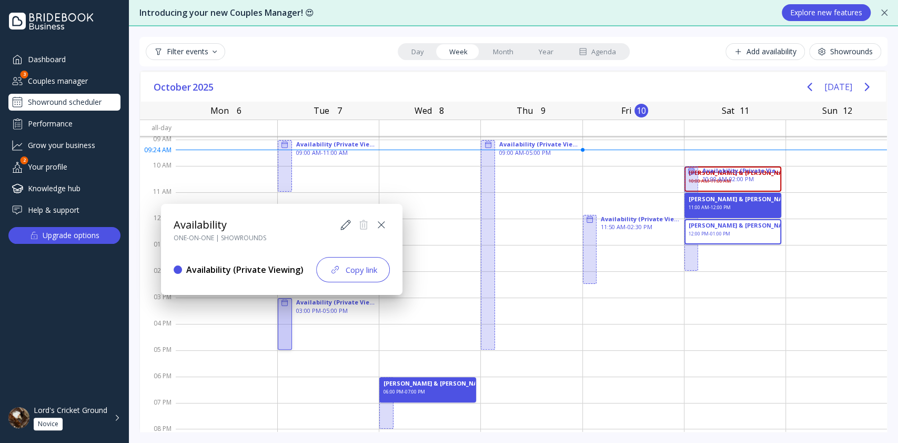
click at [367, 275] on div "Copy link" at bounding box center [353, 269] width 48 height 13
click at [374, 226] on icon at bounding box center [377, 224] width 13 height 13
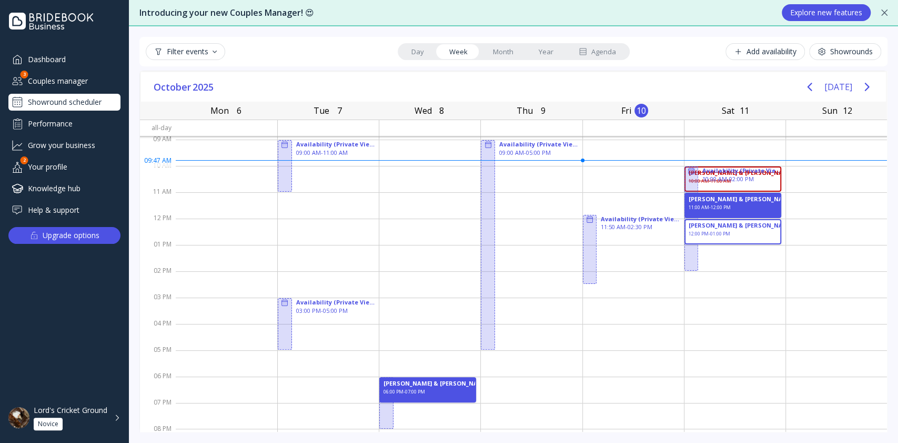
click at [65, 123] on div "Performance" at bounding box center [64, 123] width 112 height 17
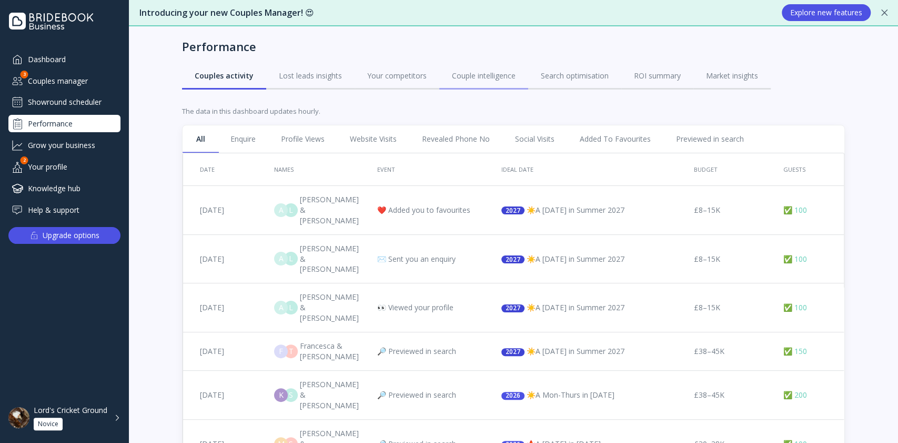
click at [453, 81] on link "Couple intelligence" at bounding box center [483, 75] width 89 height 27
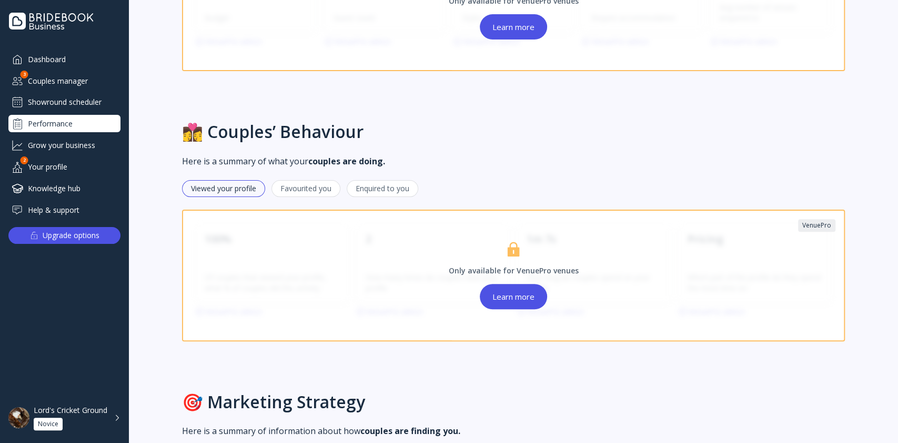
scroll to position [122, 0]
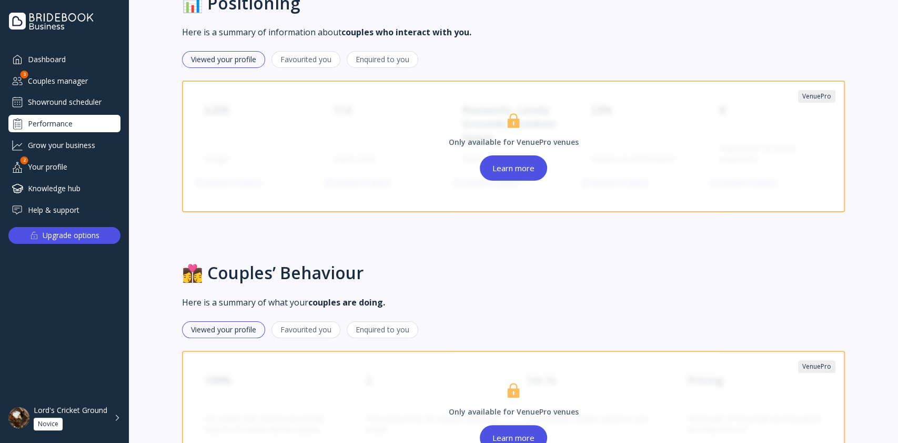
click at [55, 94] on div "Showround scheduler" at bounding box center [64, 102] width 112 height 17
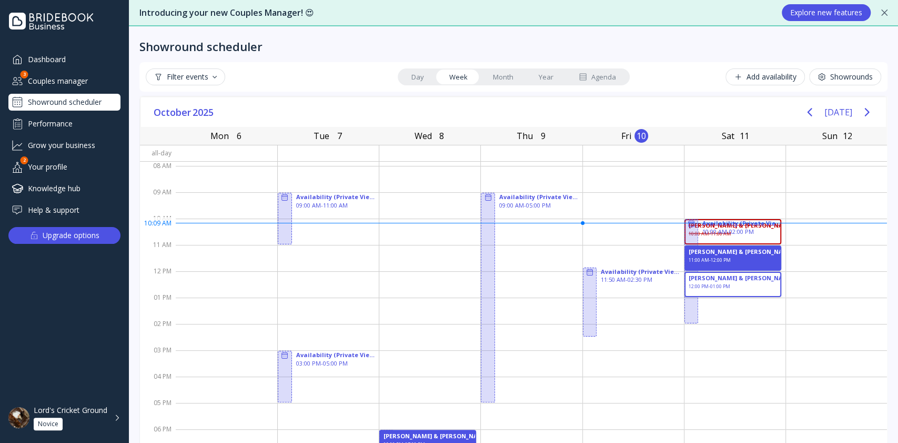
scroll to position [27, 0]
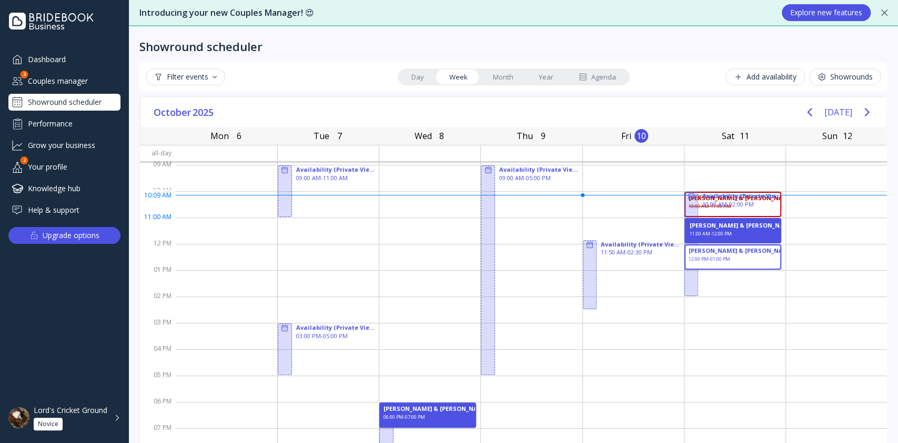
click at [690, 222] on div "[PERSON_NAME] & [PERSON_NAME]" at bounding box center [742, 225] width 105 height 8
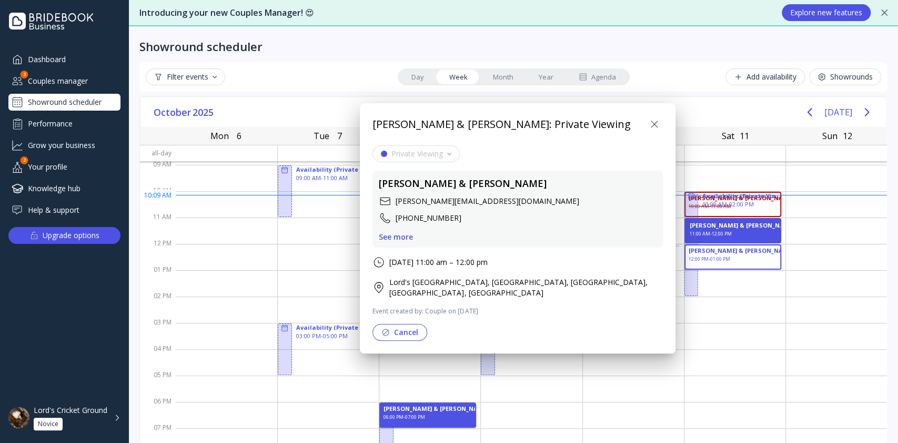
click at [655, 121] on icon at bounding box center [654, 124] width 13 height 13
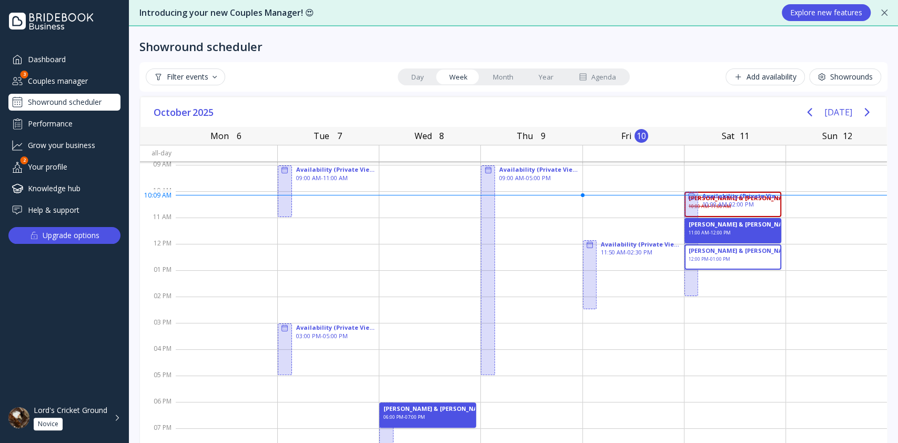
click at [104, 414] on div "Lord's Cricket Ground" at bounding box center [71, 409] width 74 height 9
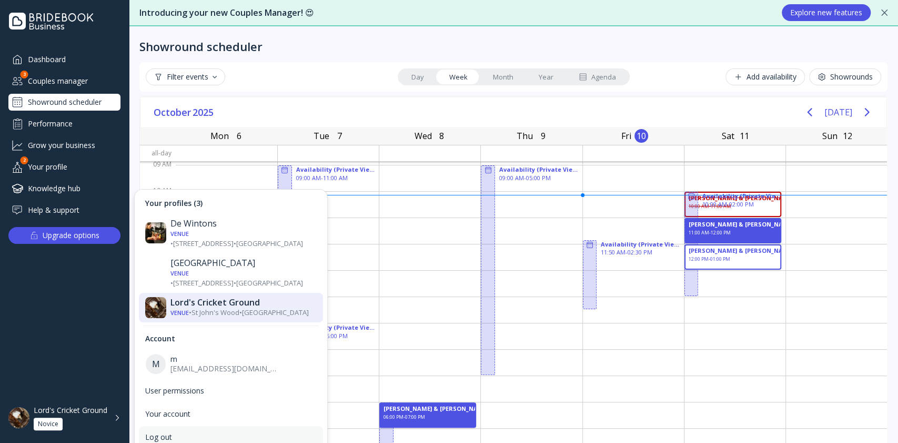
click at [164, 432] on div "Log out" at bounding box center [231, 436] width 172 height 9
